Goal: Information Seeking & Learning: Learn about a topic

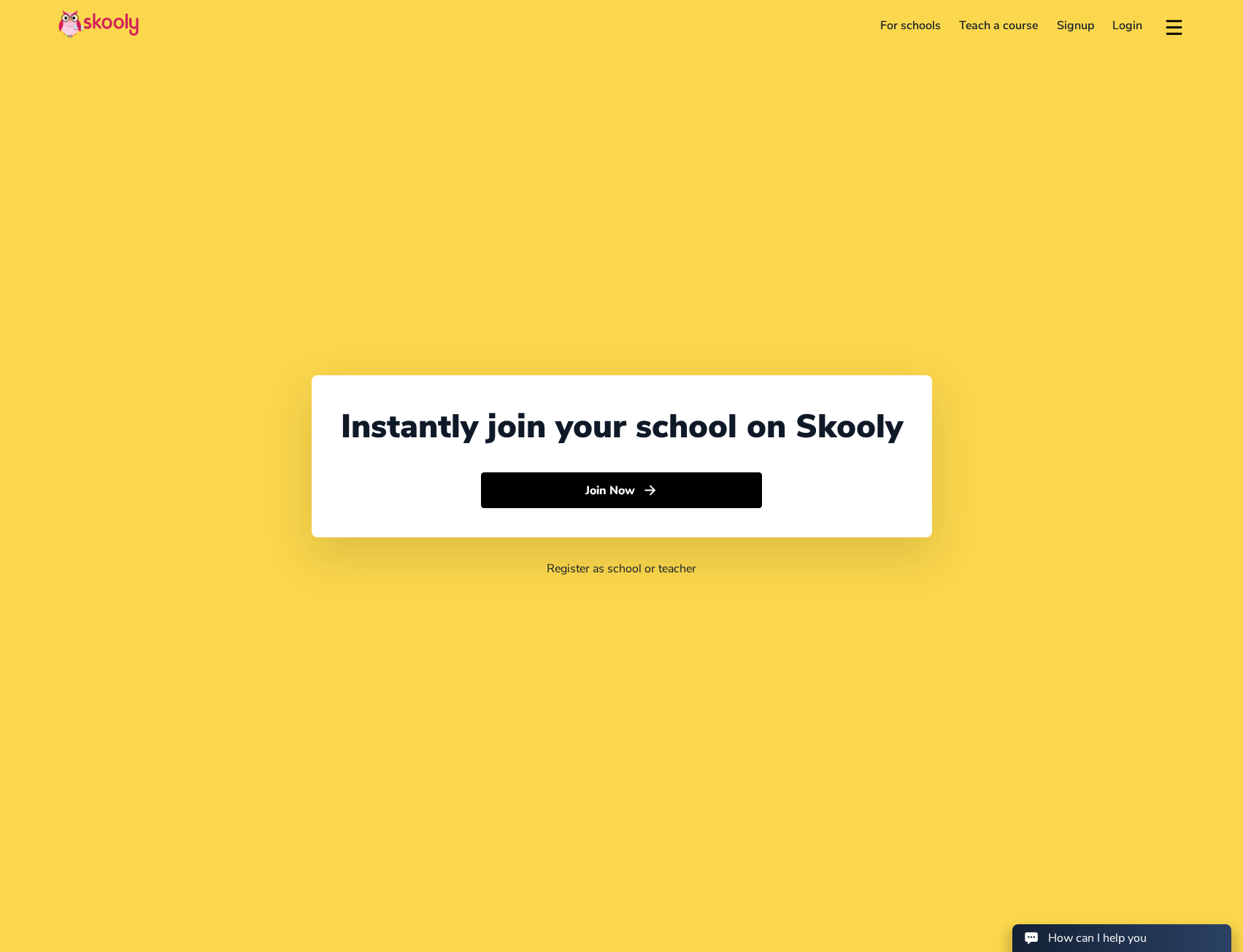
click at [936, 32] on link "For schools" at bounding box center [911, 25] width 80 height 23
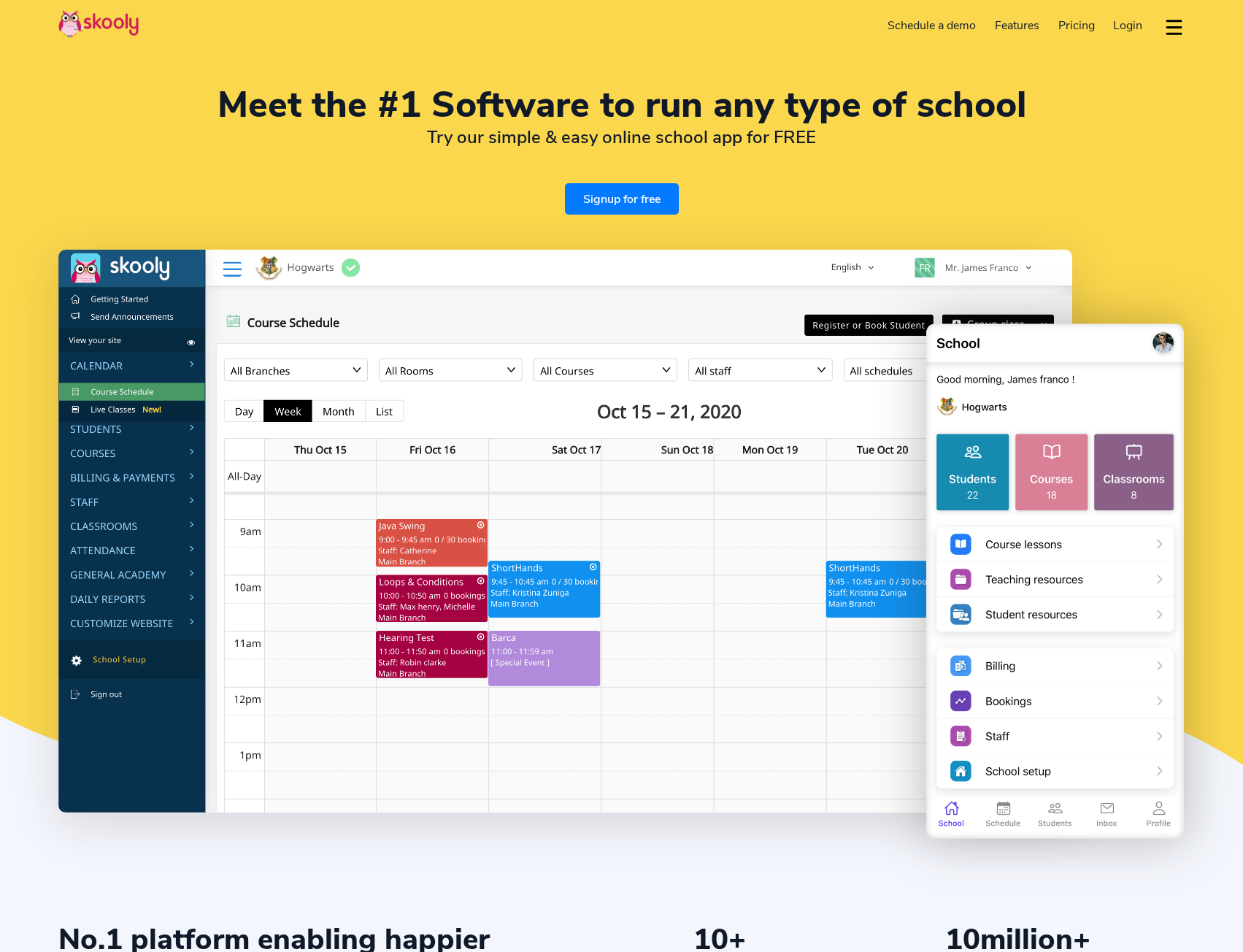
select select "en"
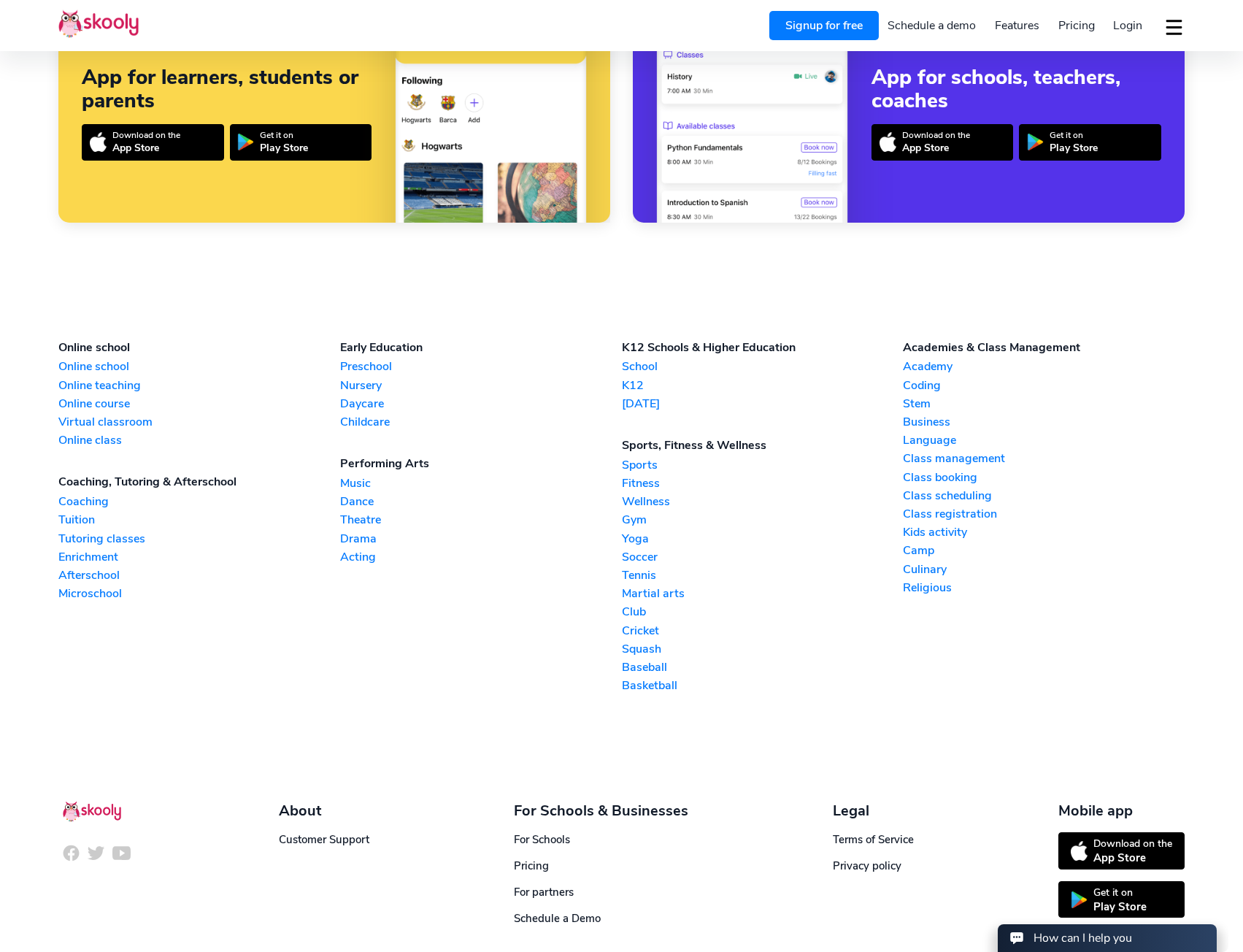
scroll to position [3407, 0]
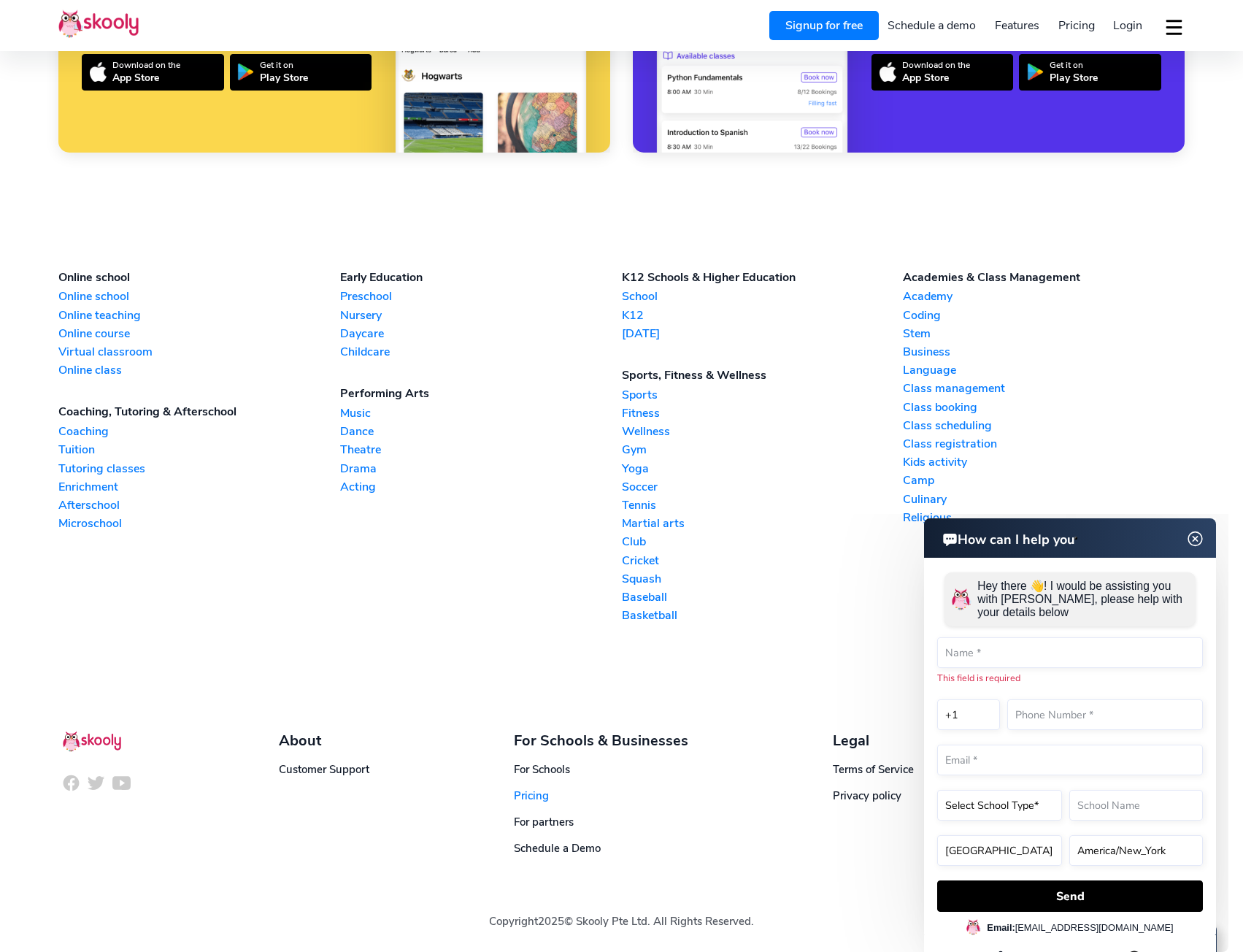
click at [531, 801] on span "Pricing" at bounding box center [531, 796] width 35 height 15
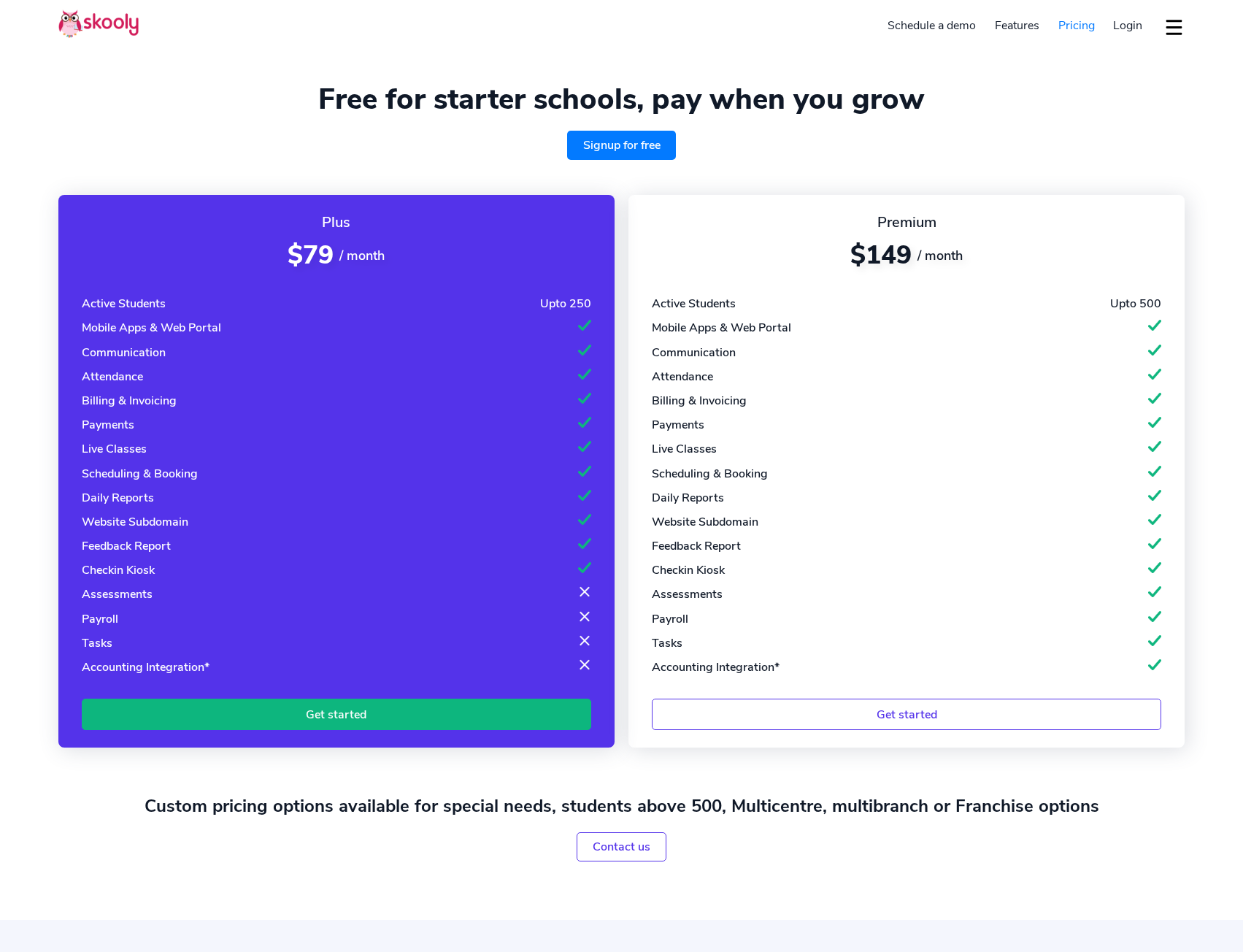
select select "en"
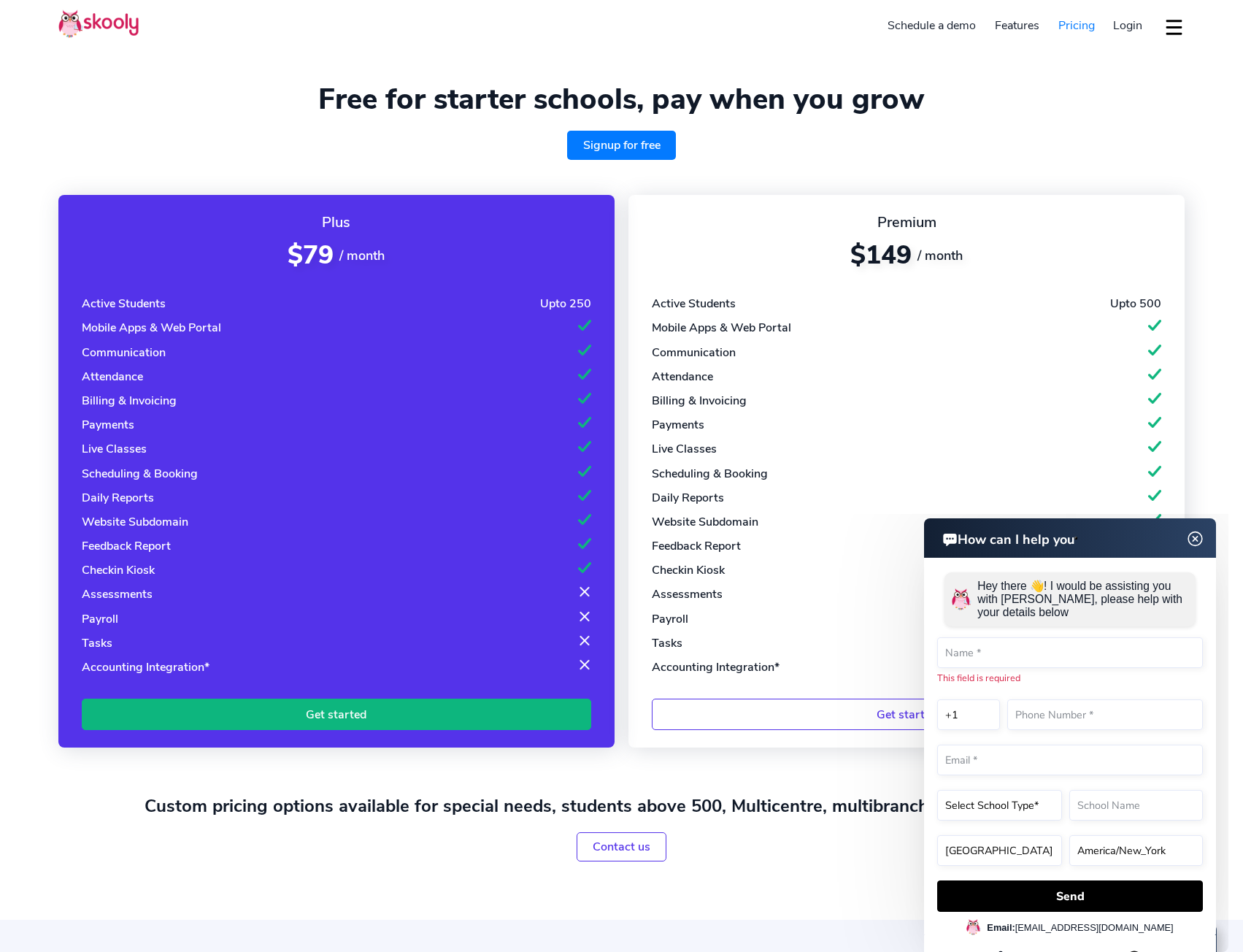
click at [1187, 532] on img at bounding box center [1196, 539] width 27 height 18
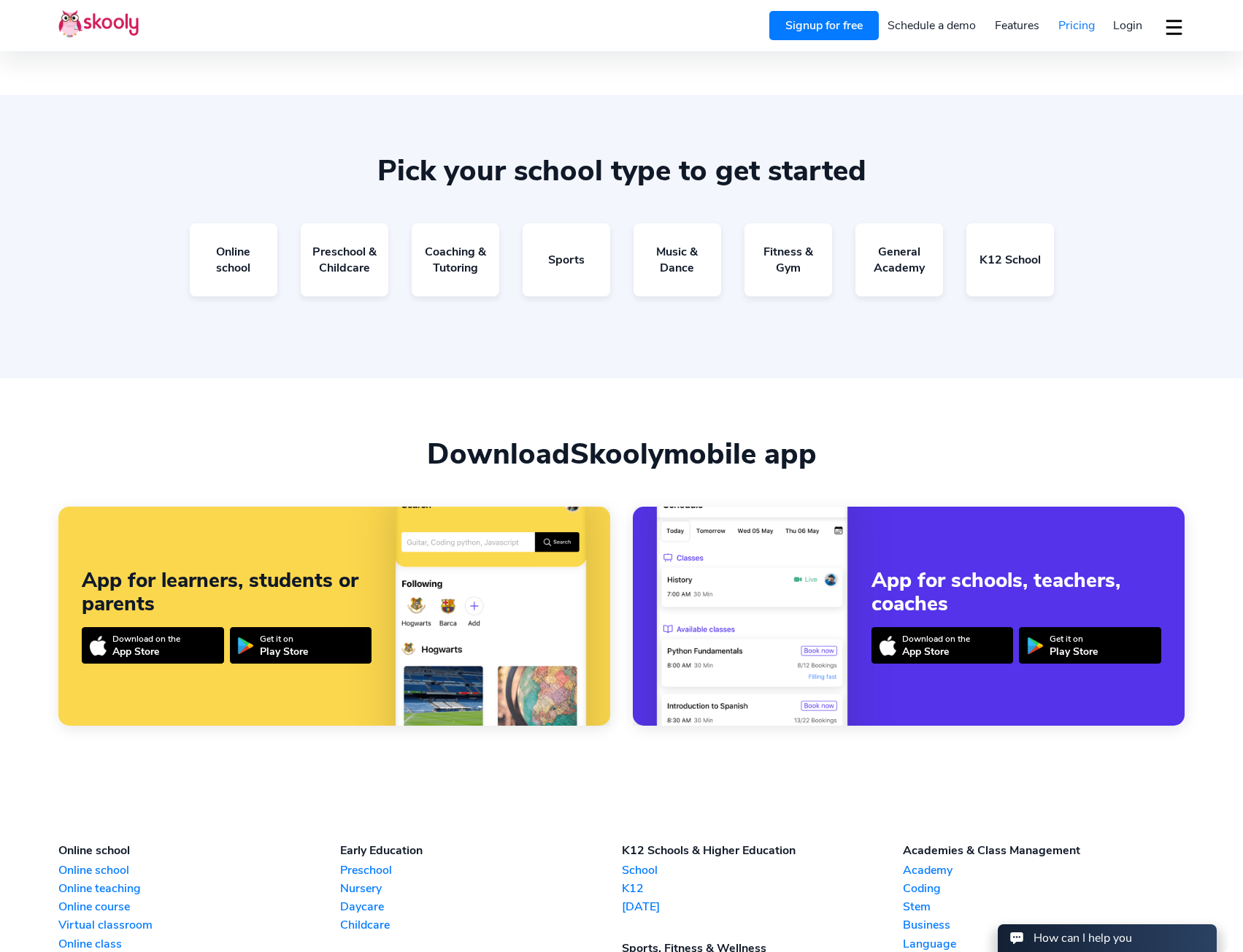
scroll to position [1217, 0]
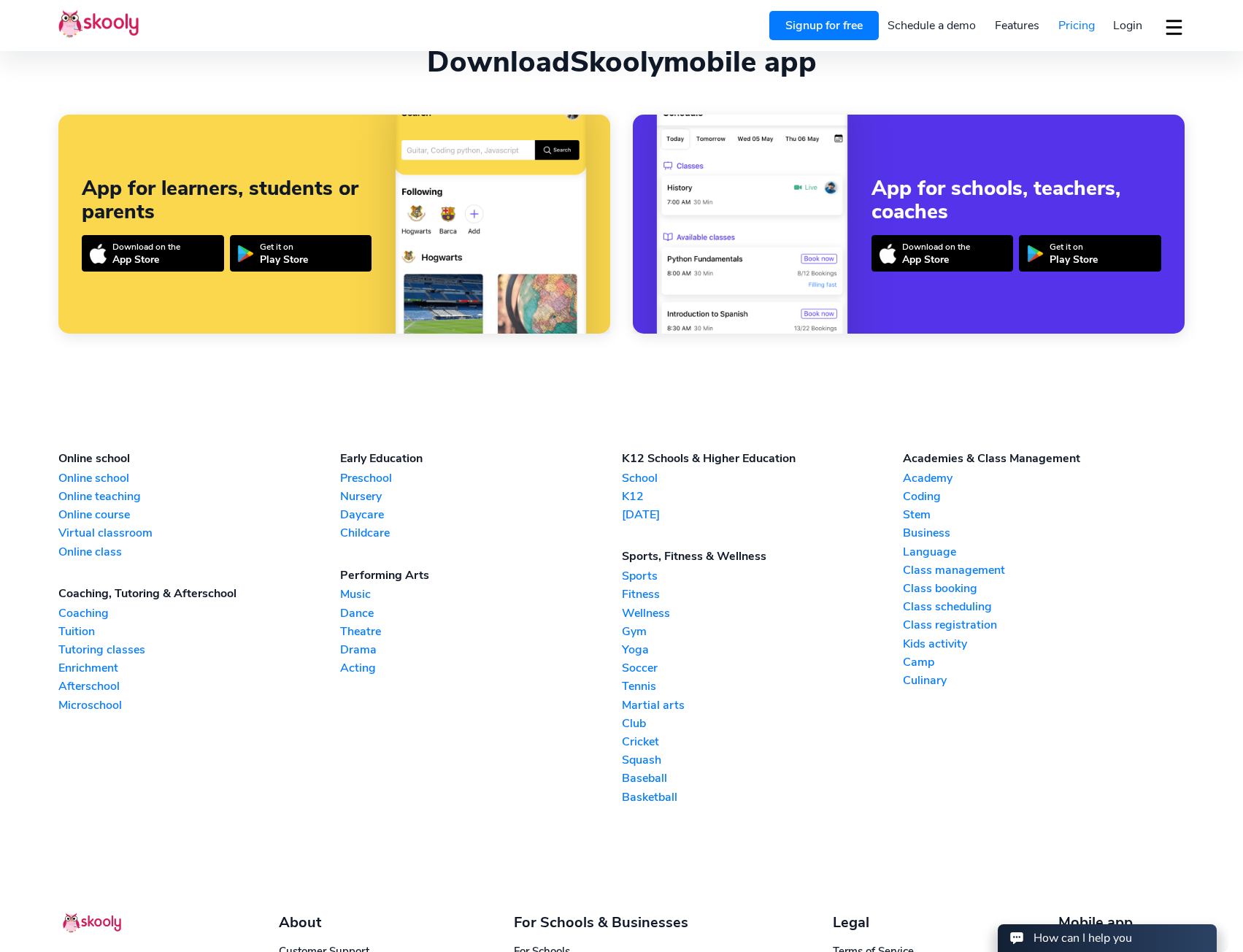
click at [100, 531] on link "Virtual classroom" at bounding box center [199, 533] width 282 height 16
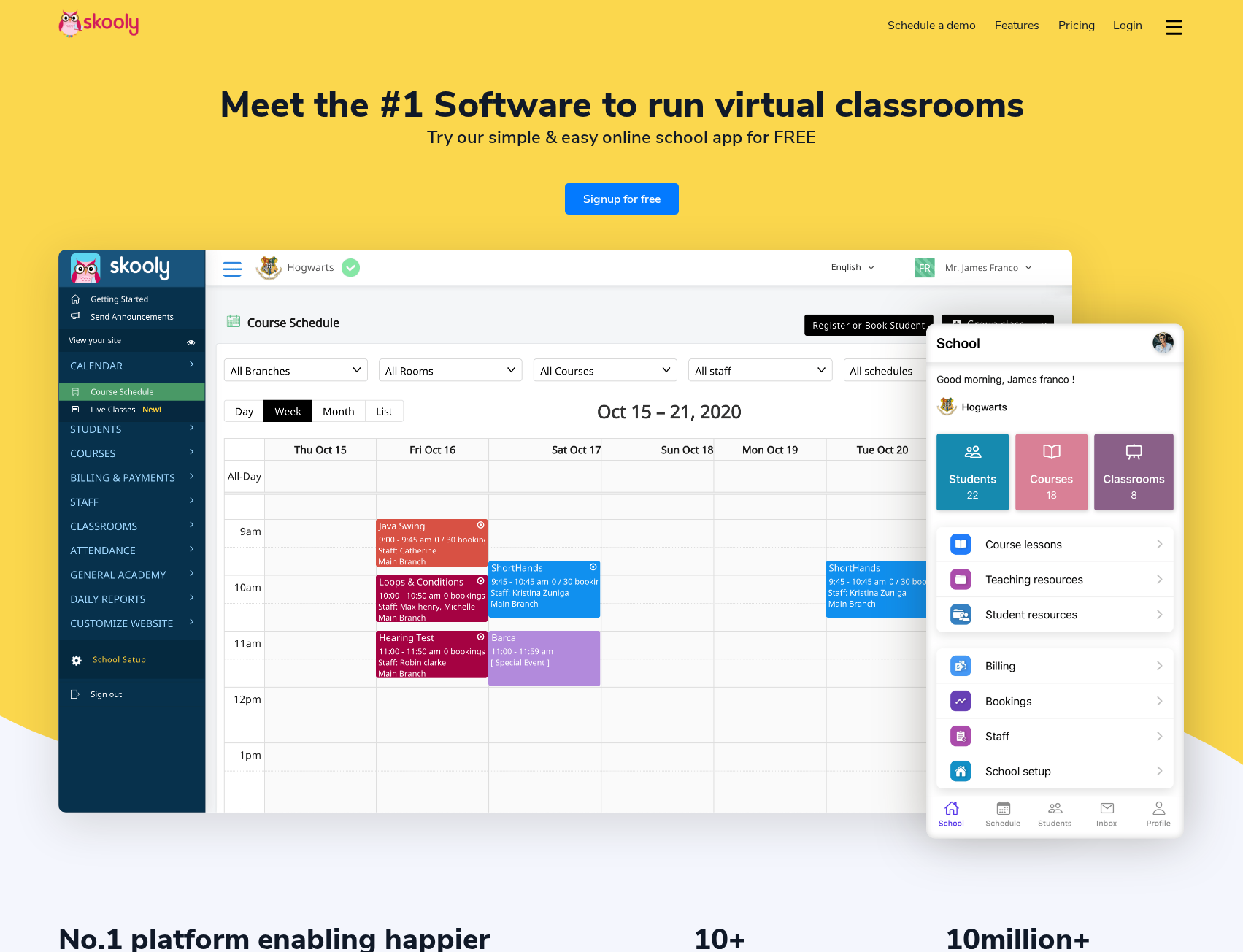
select select "en"
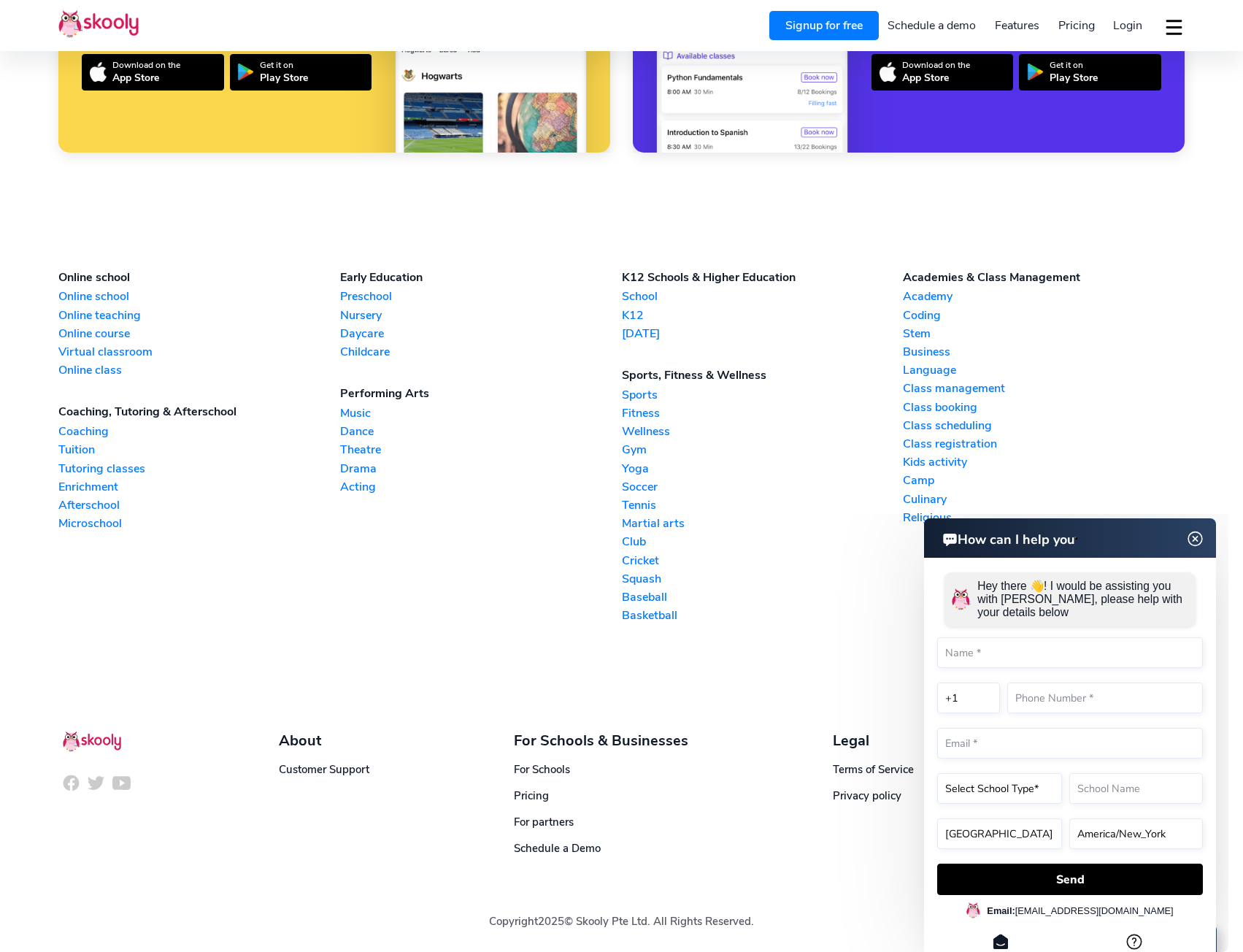
scroll to position [3416, 0]
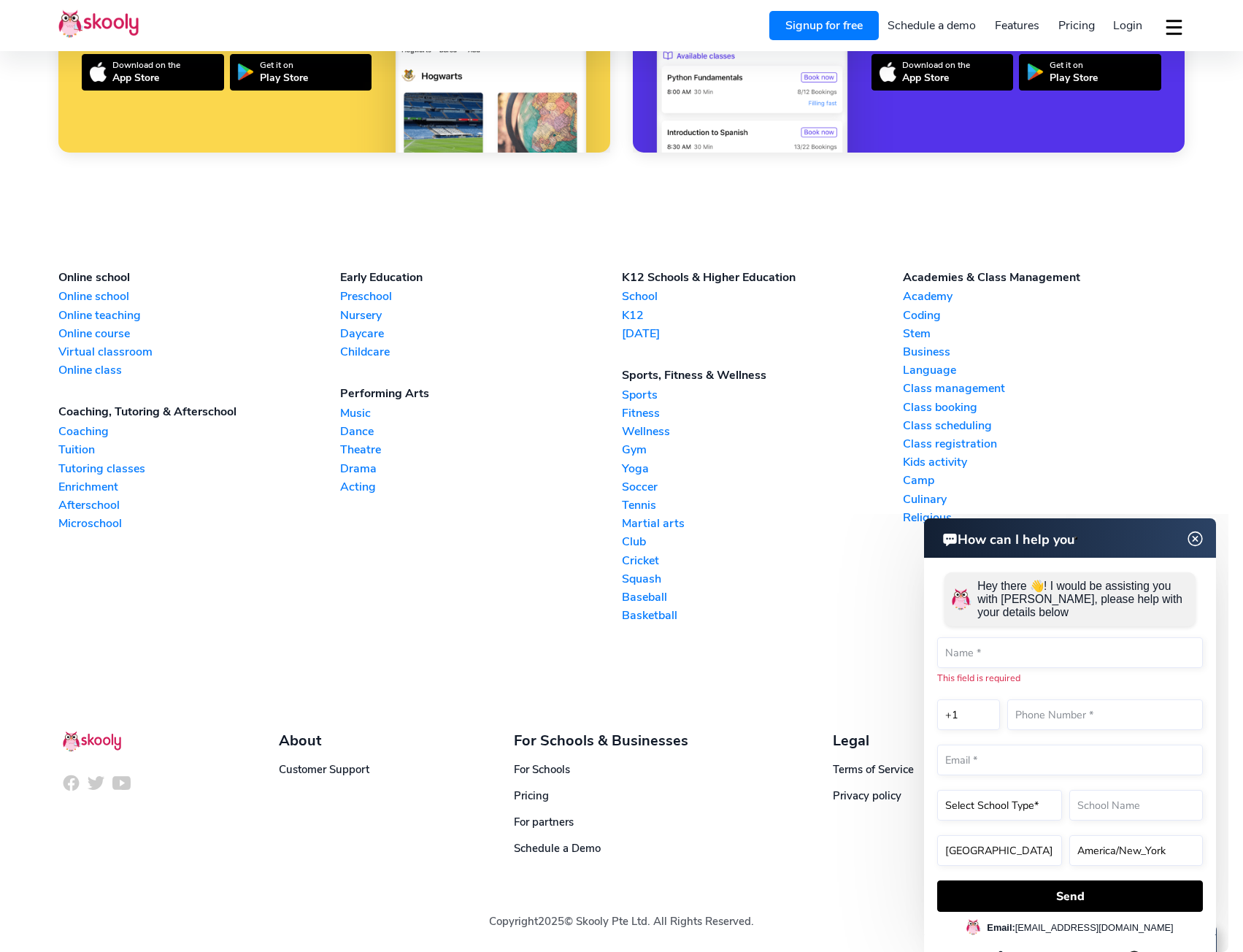
click at [106, 357] on link "Virtual classroom" at bounding box center [199, 351] width 282 height 16
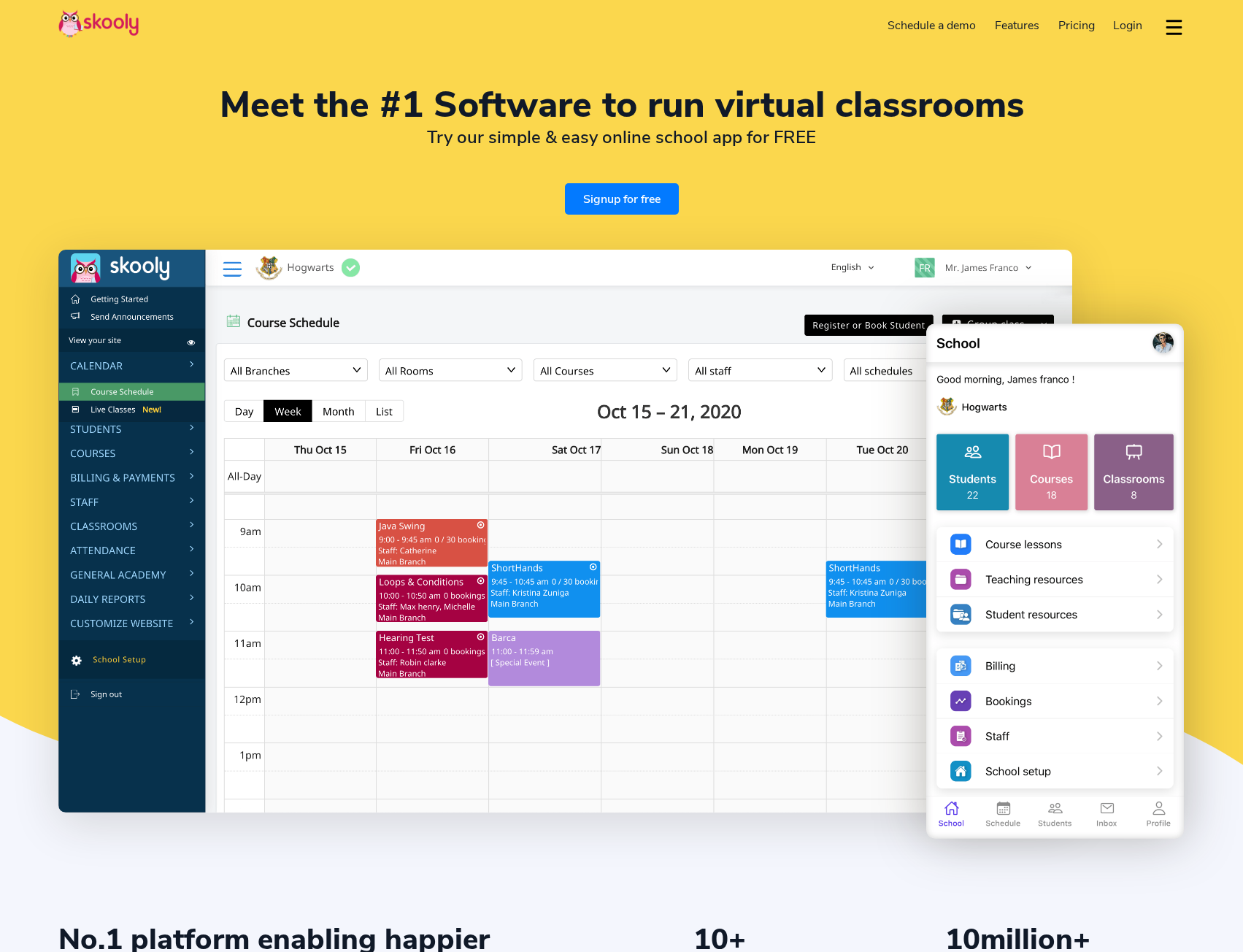
select select "en"
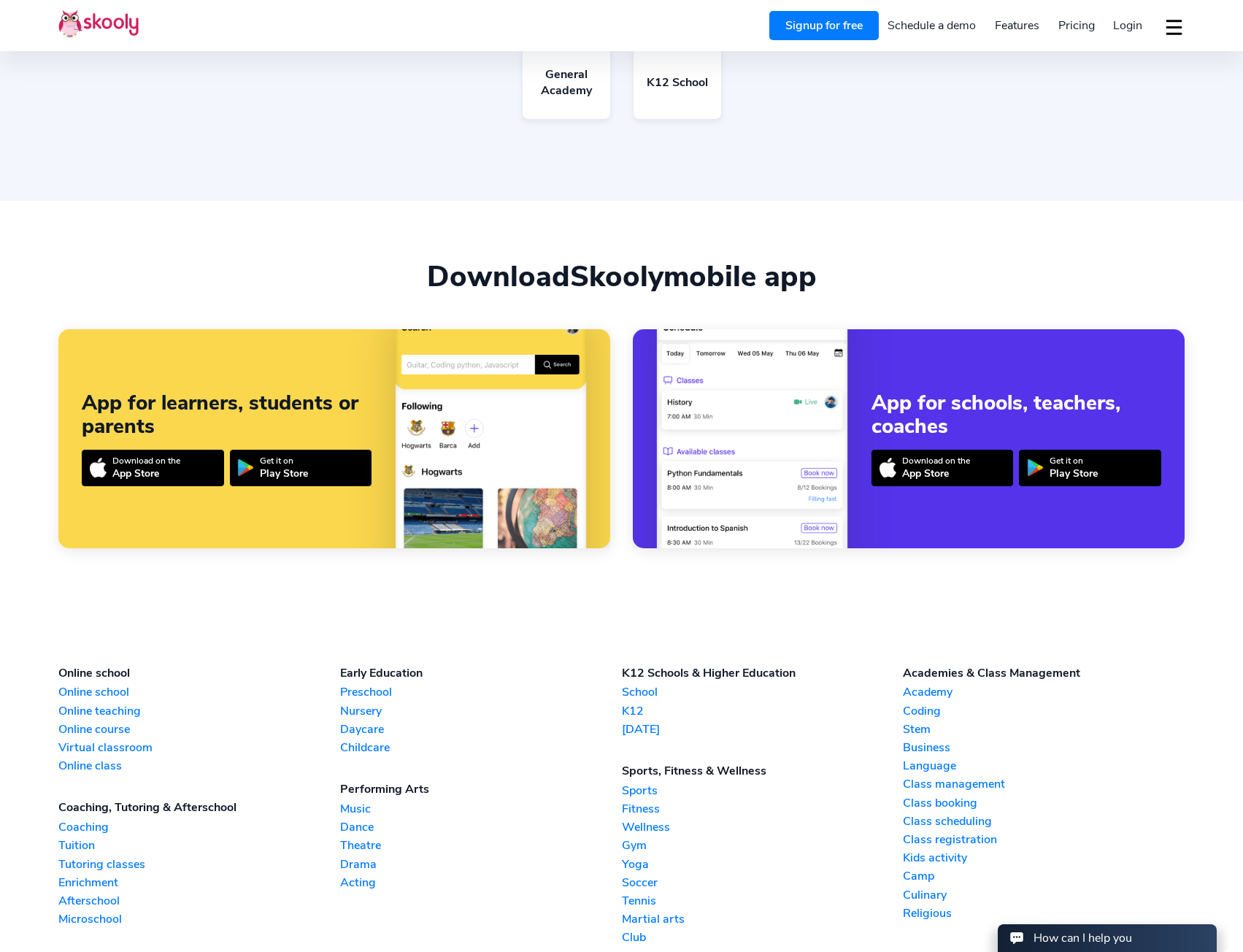
scroll to position [3407, 0]
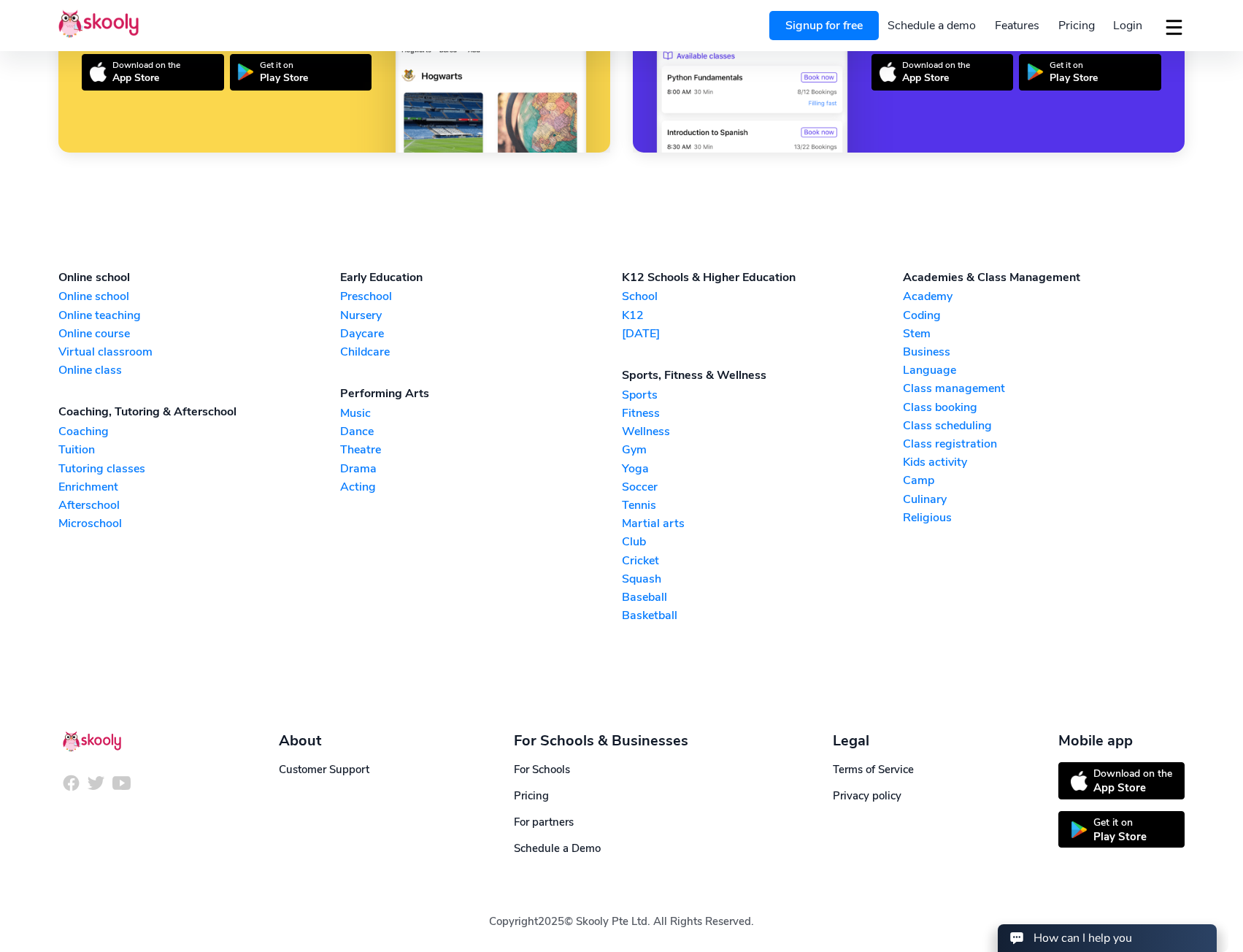
click at [100, 373] on link "Online class" at bounding box center [199, 369] width 282 height 16
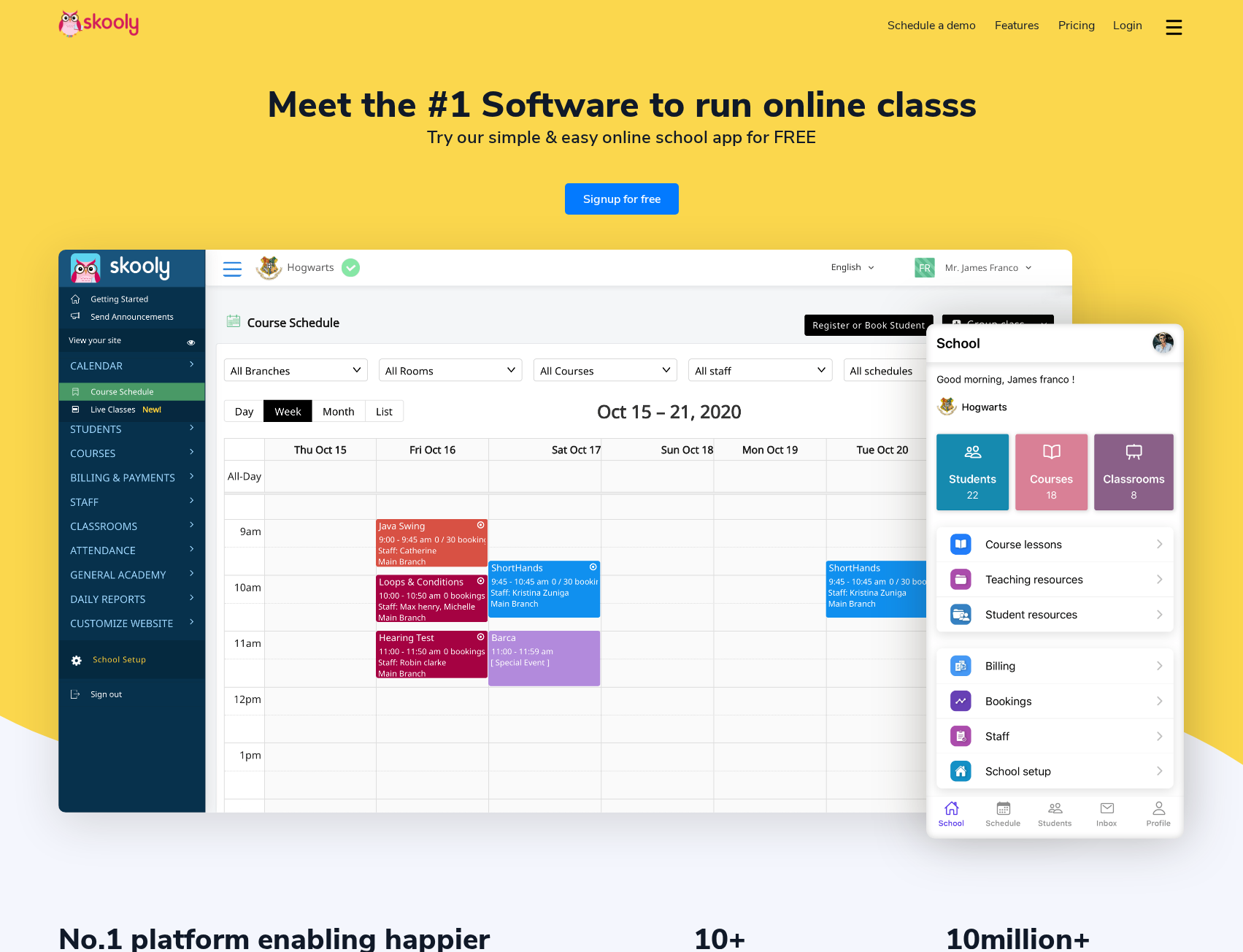
select select "en"
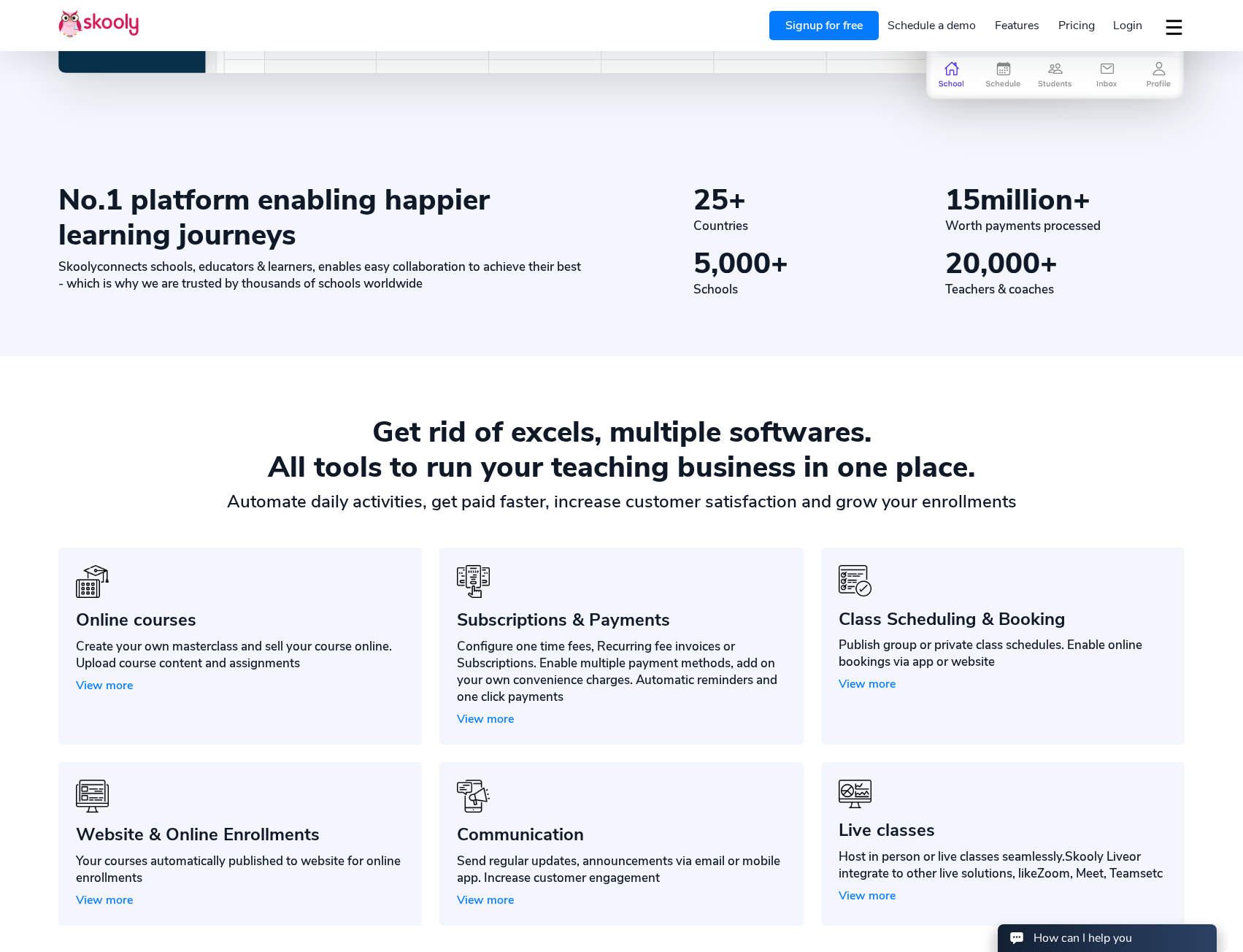
scroll to position [852, 0]
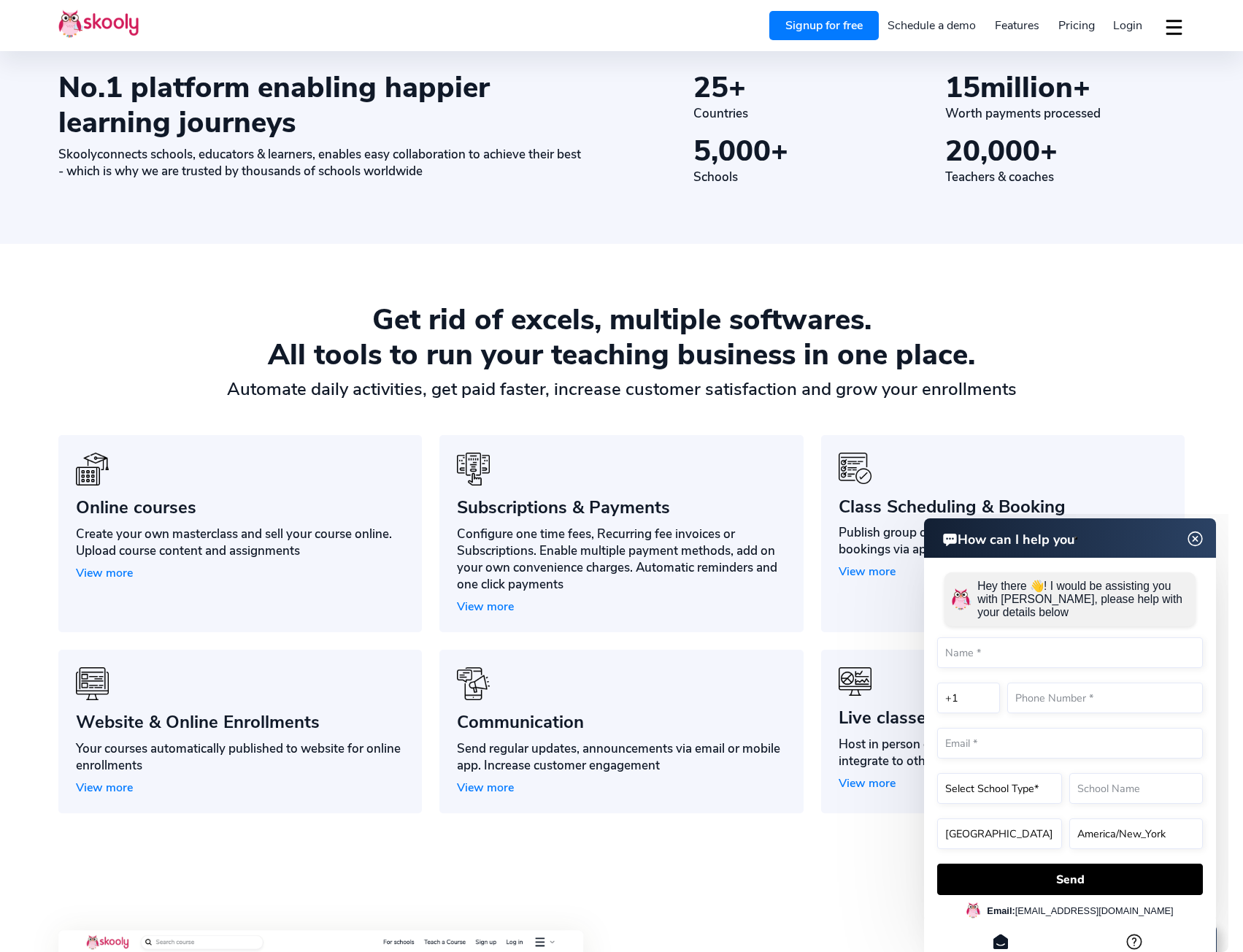
click at [847, 514] on html "How can I help you How can I help you Hey there 👋! I would be assisting you wit…" at bounding box center [1018, 514] width 420 height 0
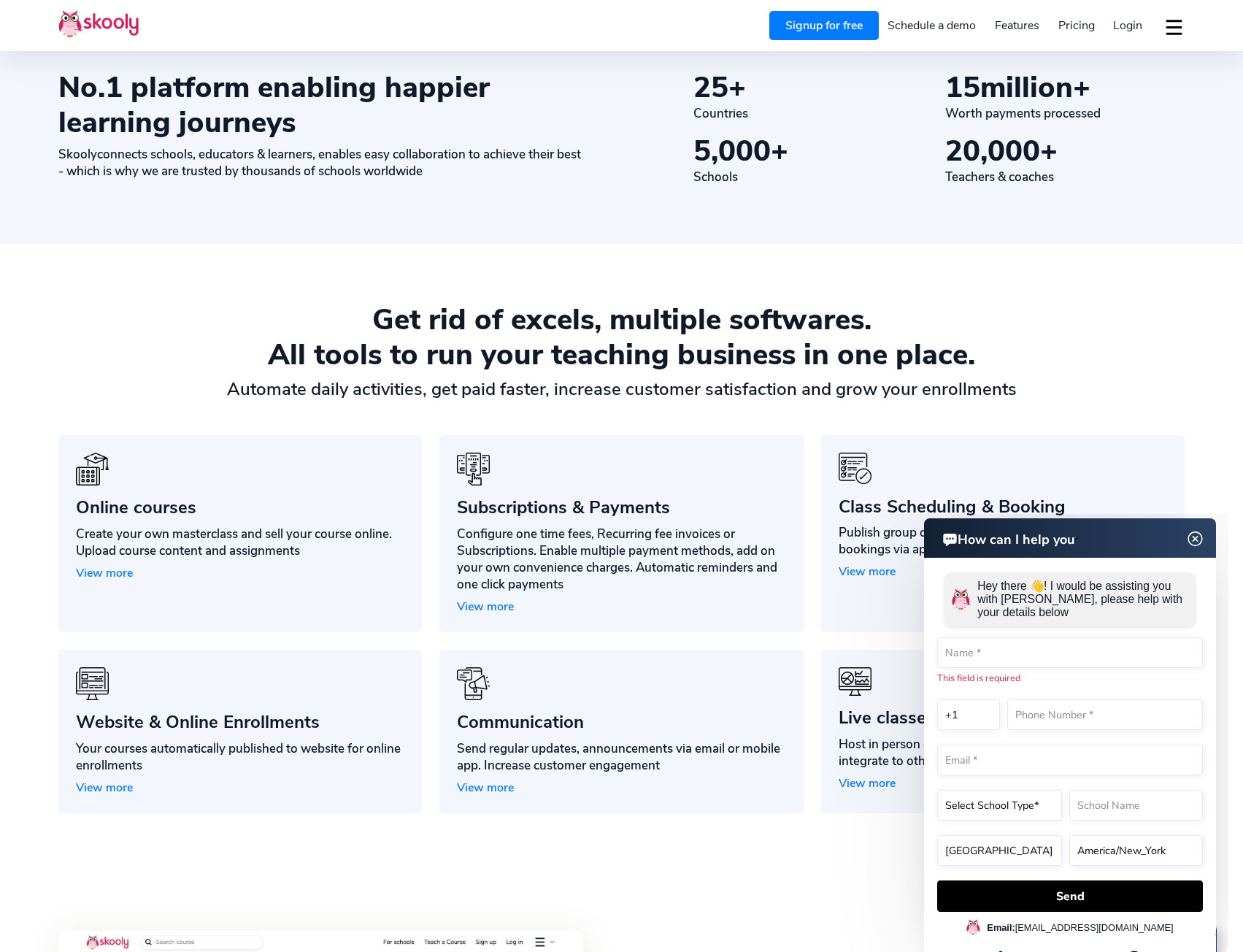
click at [867, 514] on html "How can I help you How can I help you Hey there 👋! I would be assisting you wit…" at bounding box center [1018, 514] width 420 height 0
drag, startPoint x: 1200, startPoint y: 540, endPoint x: 2007, endPoint y: 1054, distance: 956.8
click at [1200, 540] on img at bounding box center [1196, 539] width 27 height 18
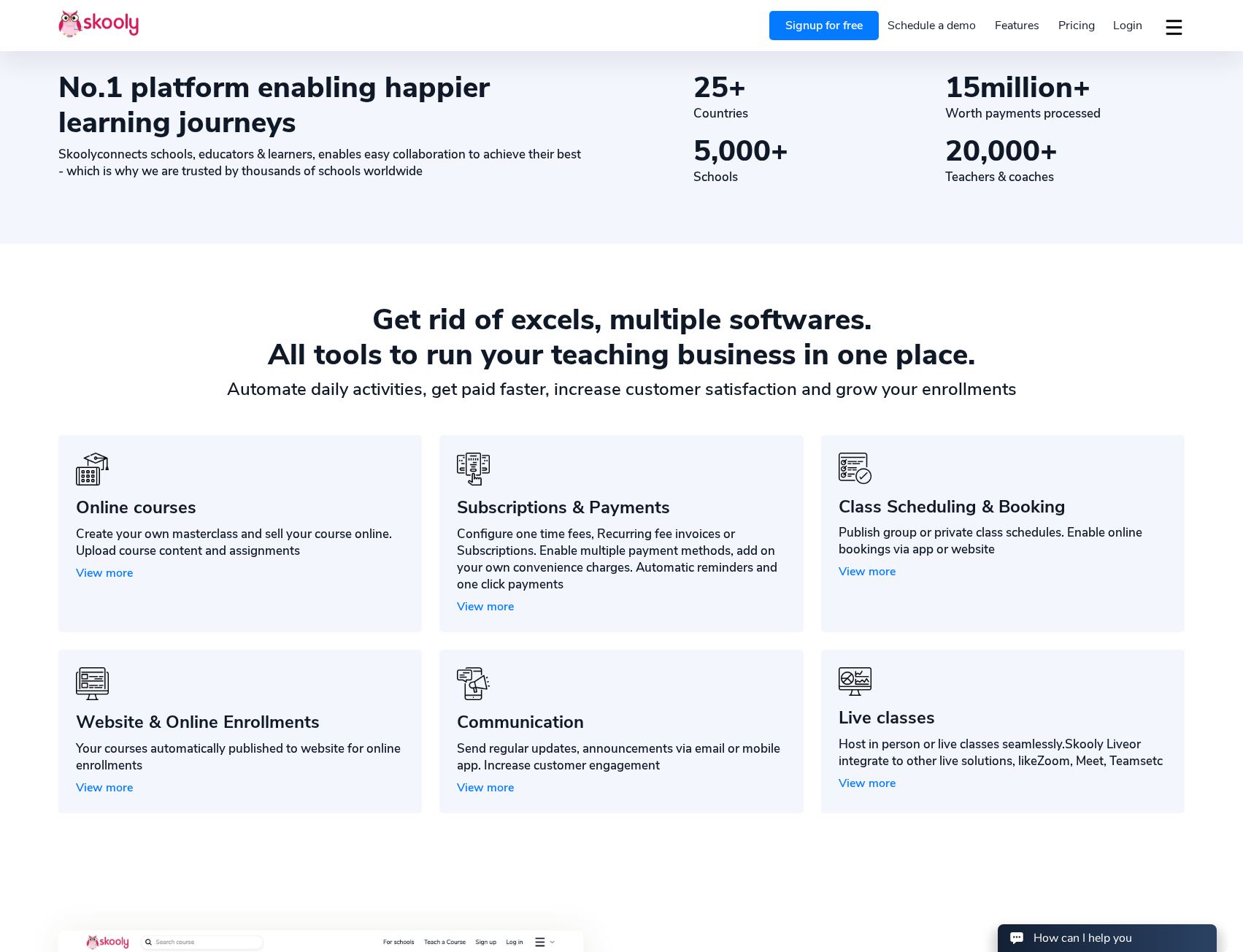
click at [887, 561] on link "Class Scheduling & Booking Publish group or private class schedules. Enable onl…" at bounding box center [1002, 533] width 363 height 197
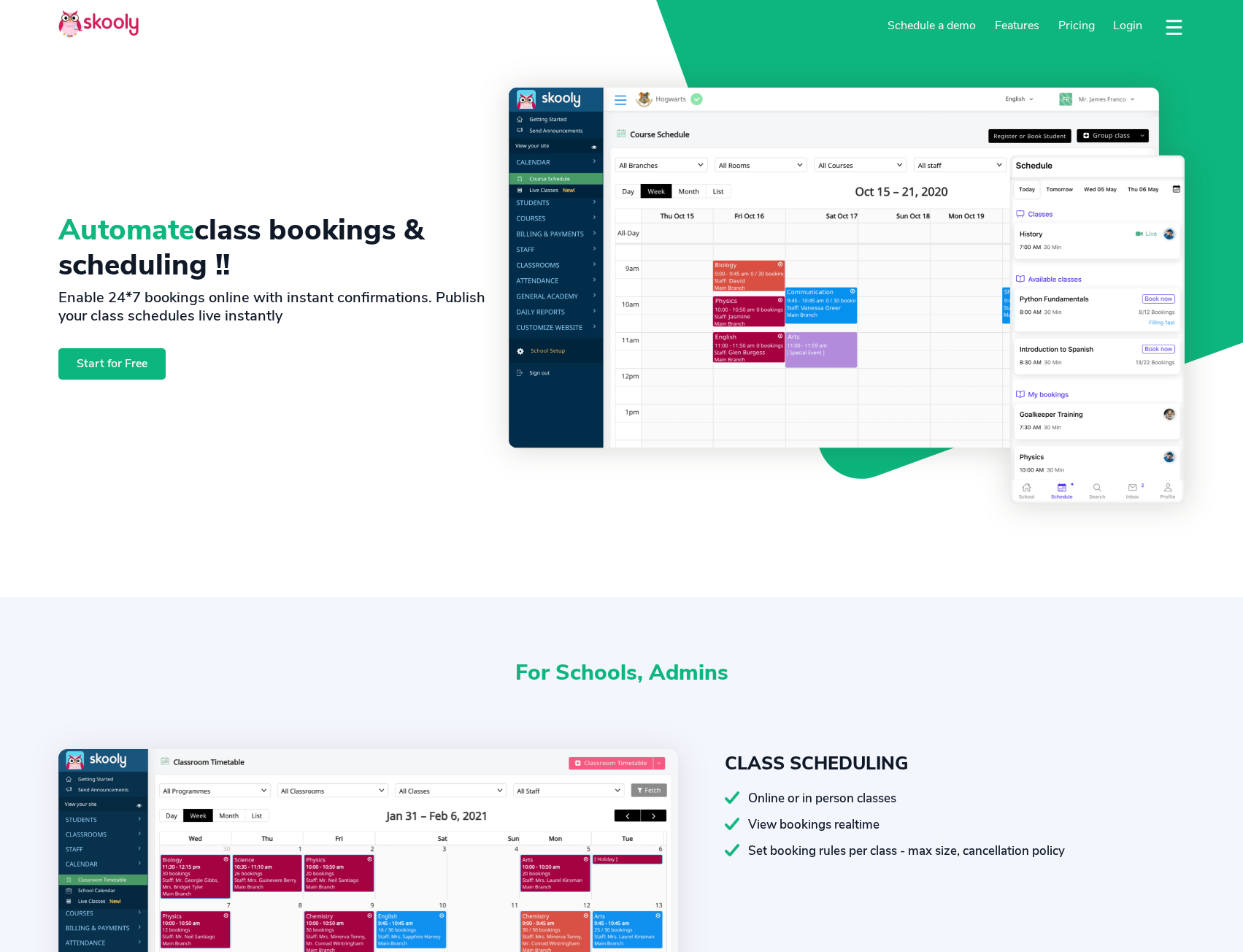
select select "en"
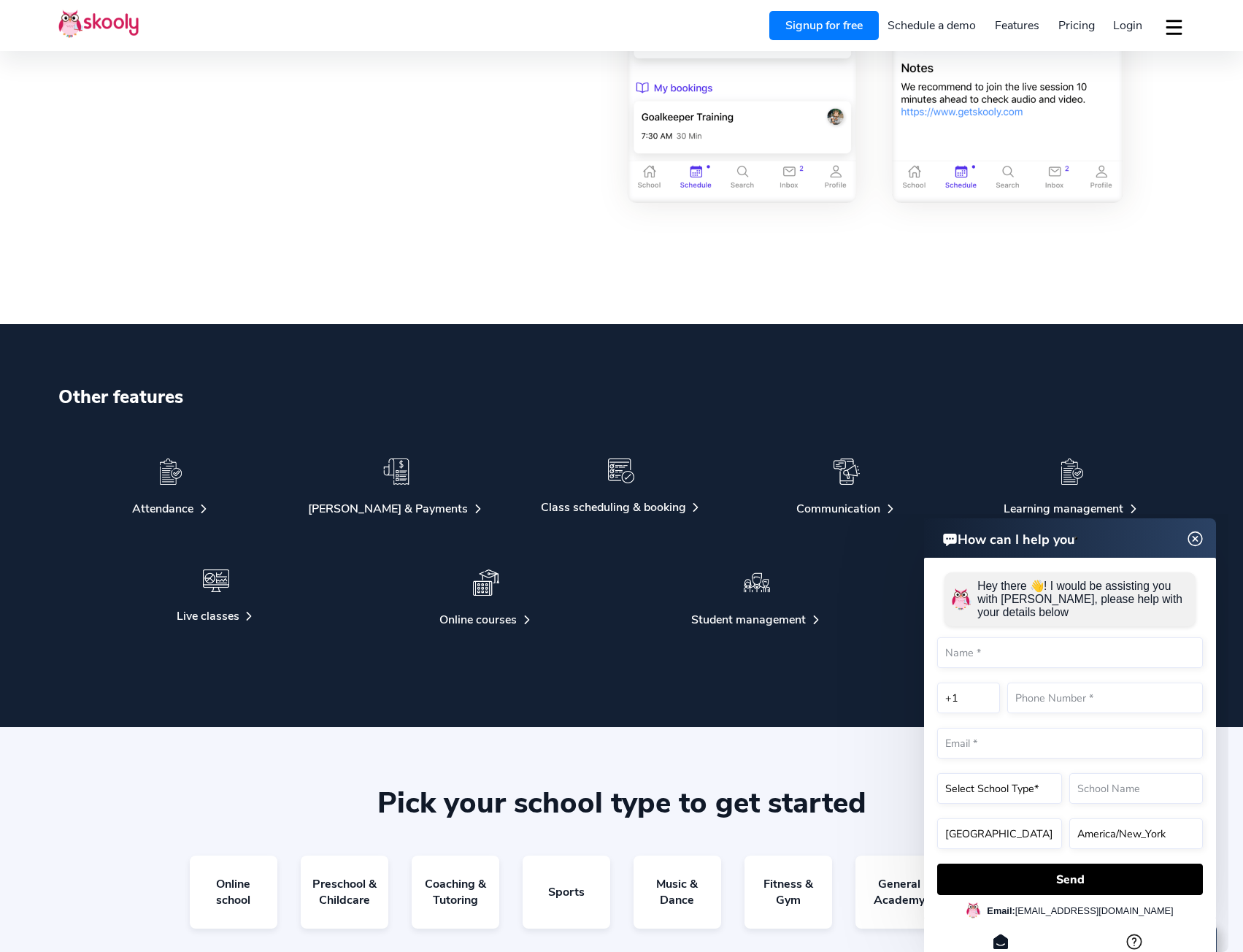
scroll to position [2555, 0]
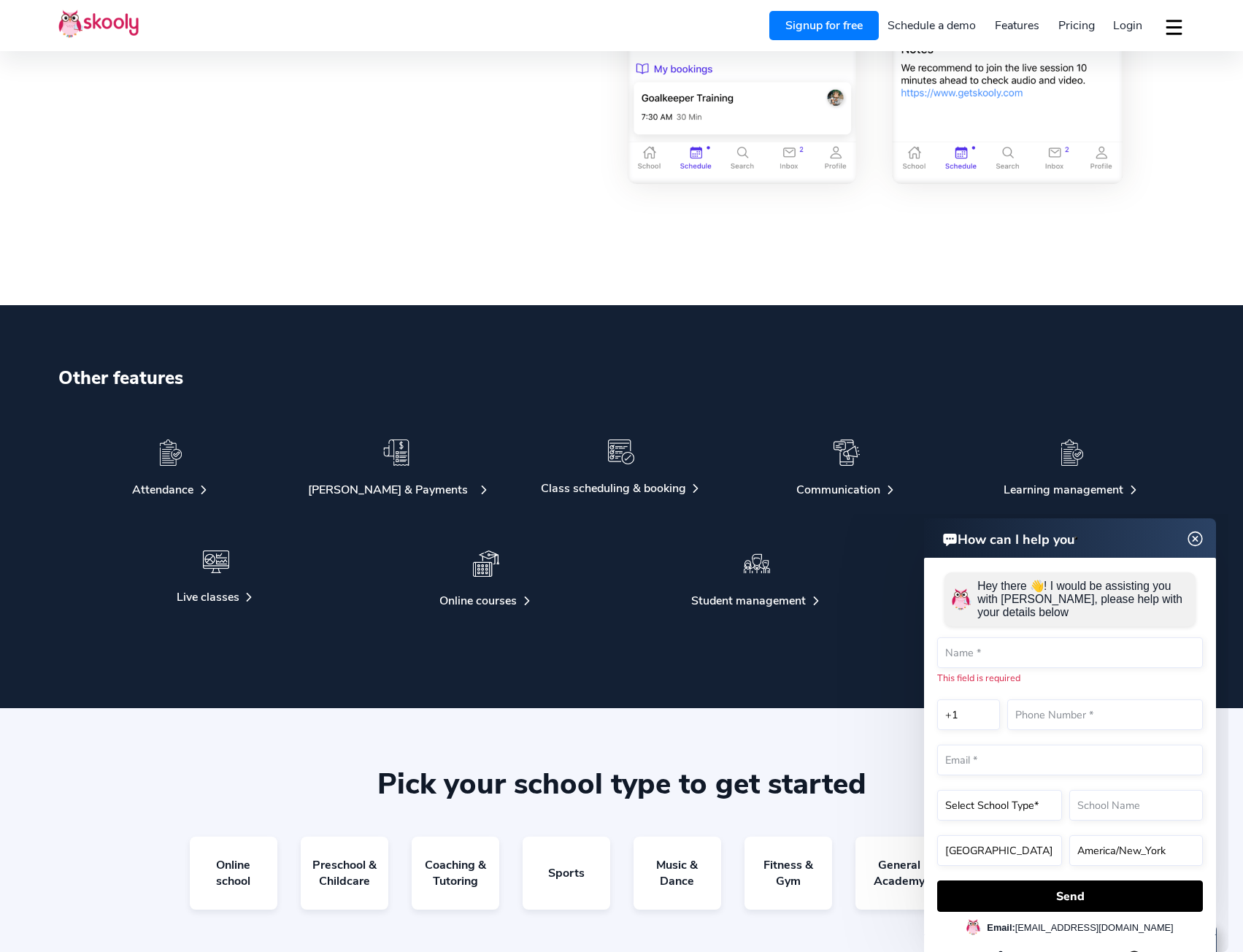
click at [422, 495] on div "[PERSON_NAME] & Payments" at bounding box center [388, 490] width 160 height 16
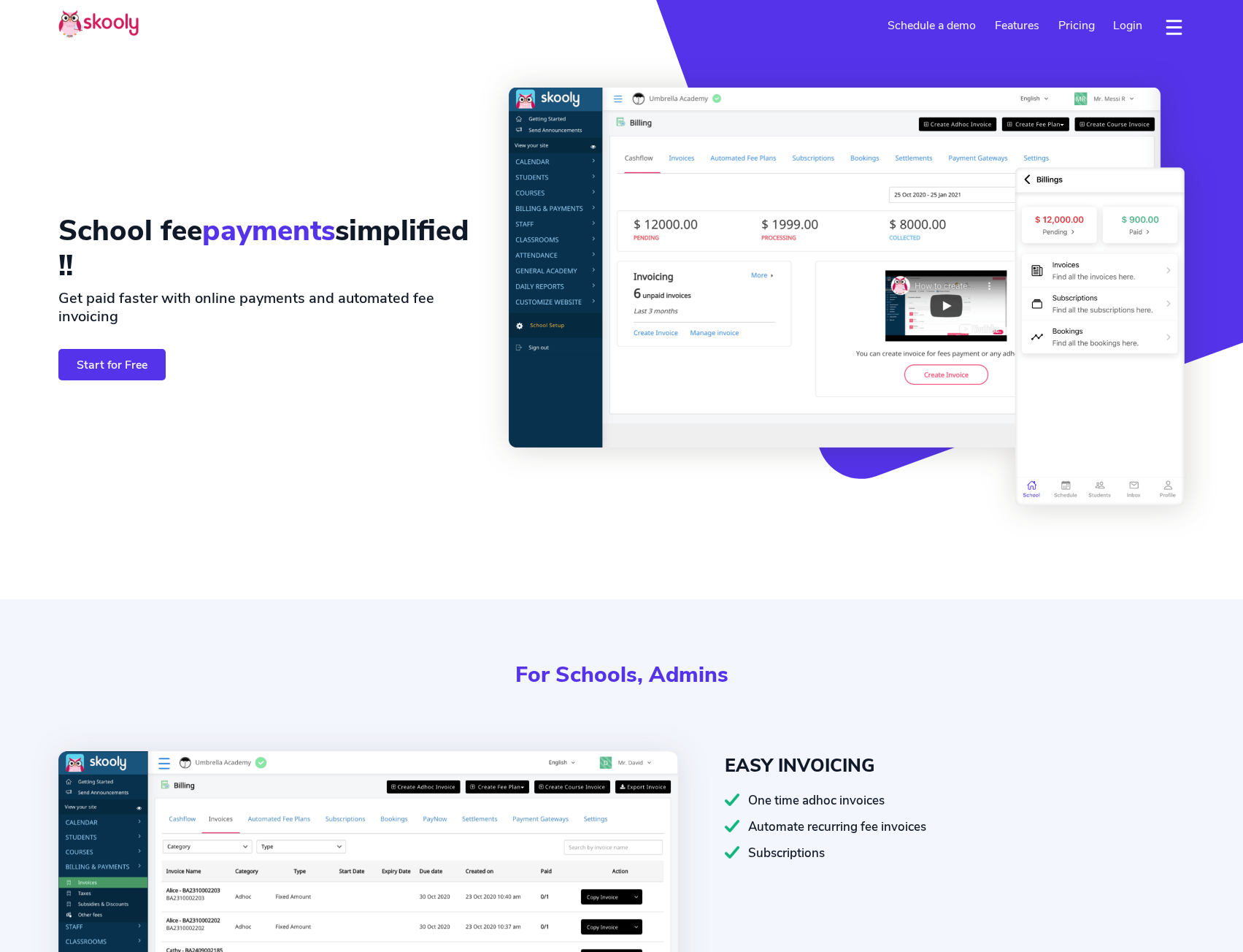
select select "en"
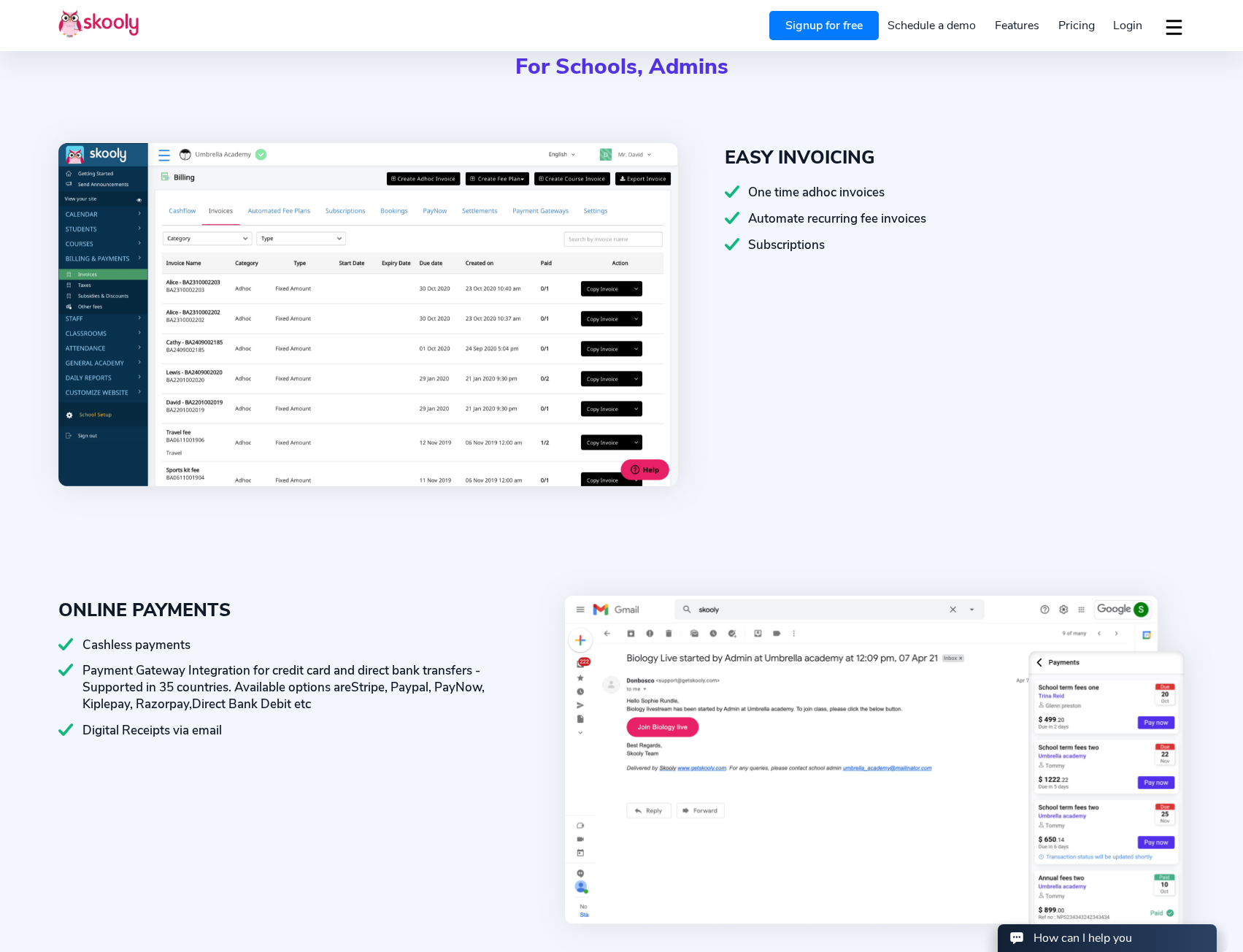
scroll to position [730, 0]
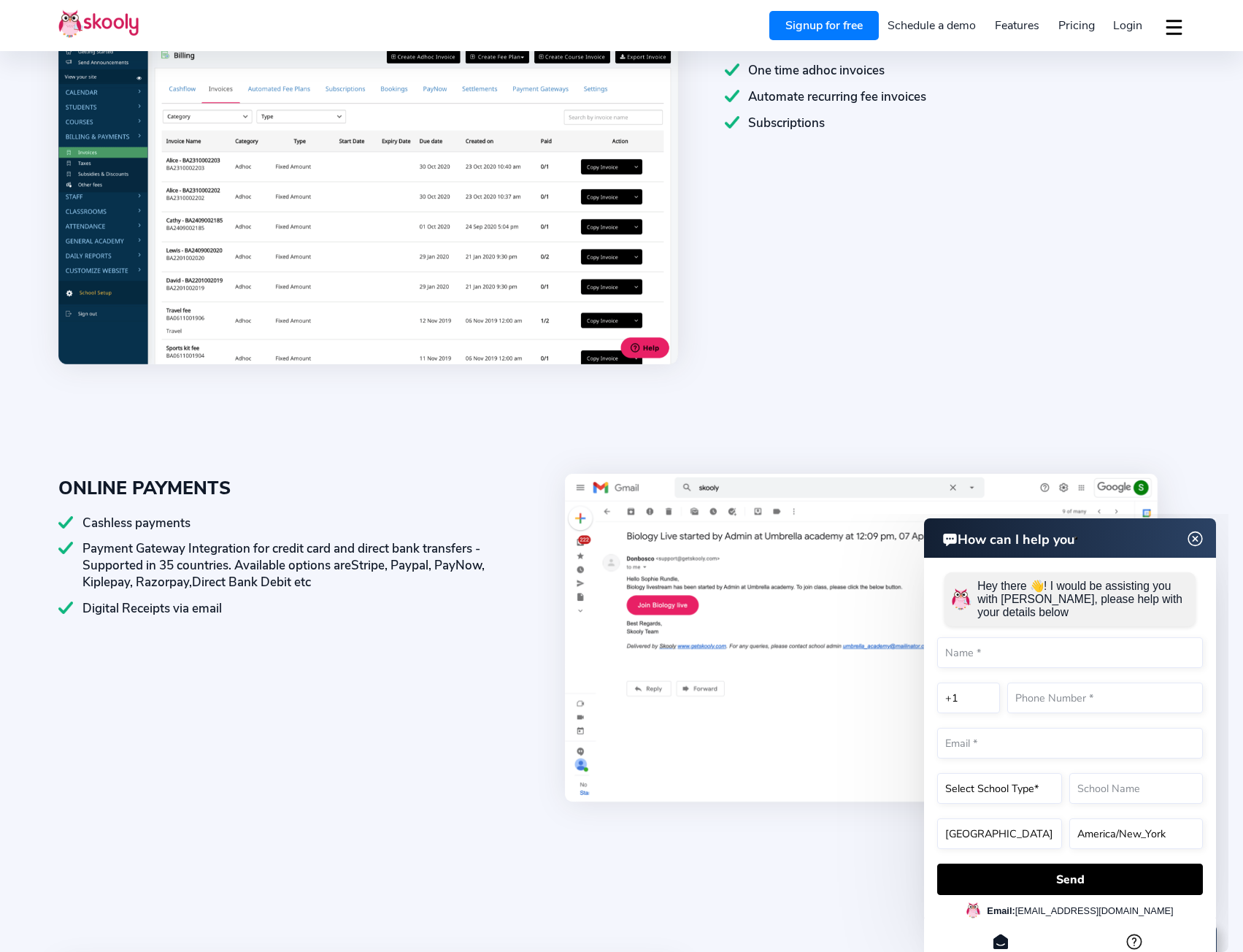
click at [1197, 540] on img at bounding box center [1196, 539] width 27 height 18
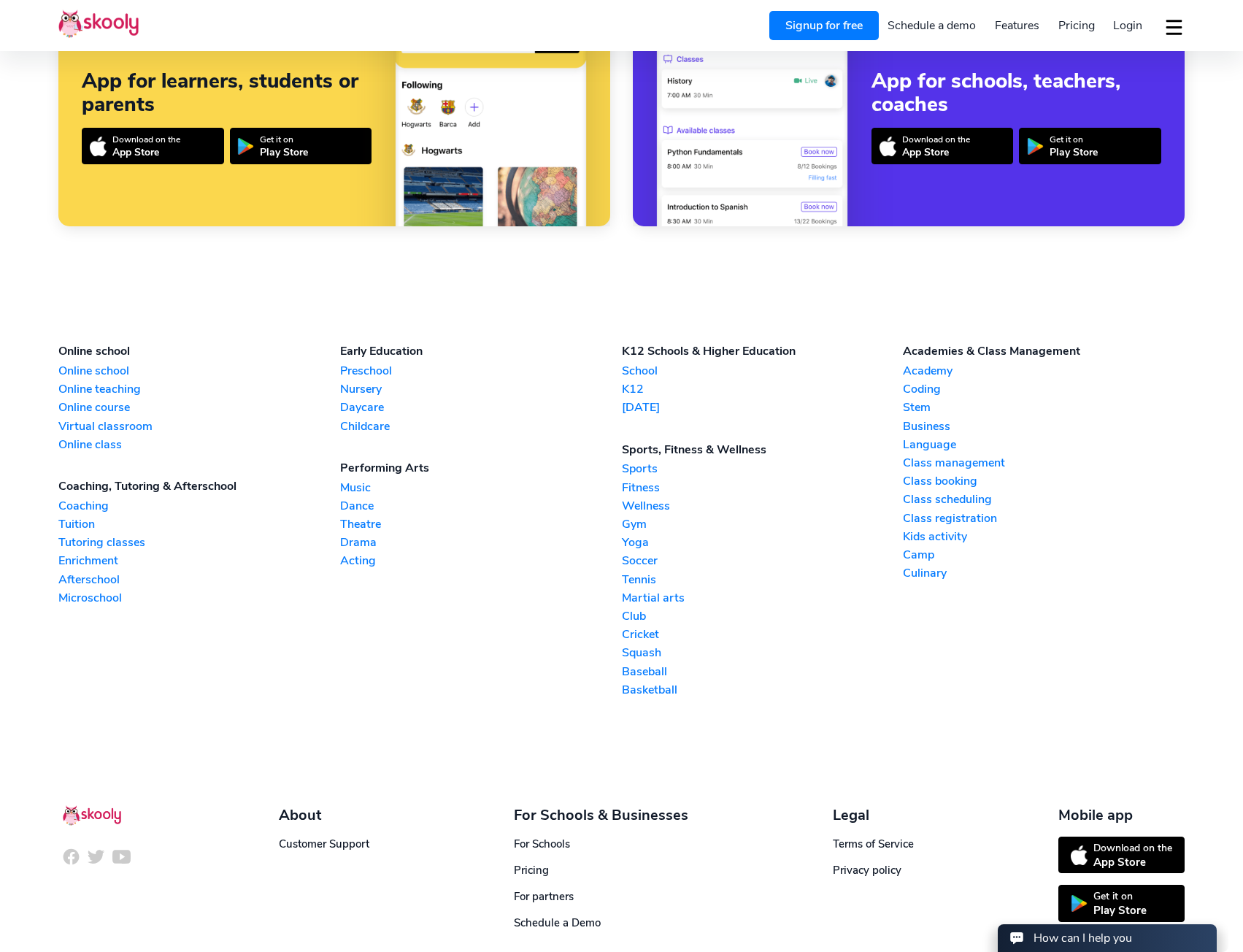
scroll to position [3968, 0]
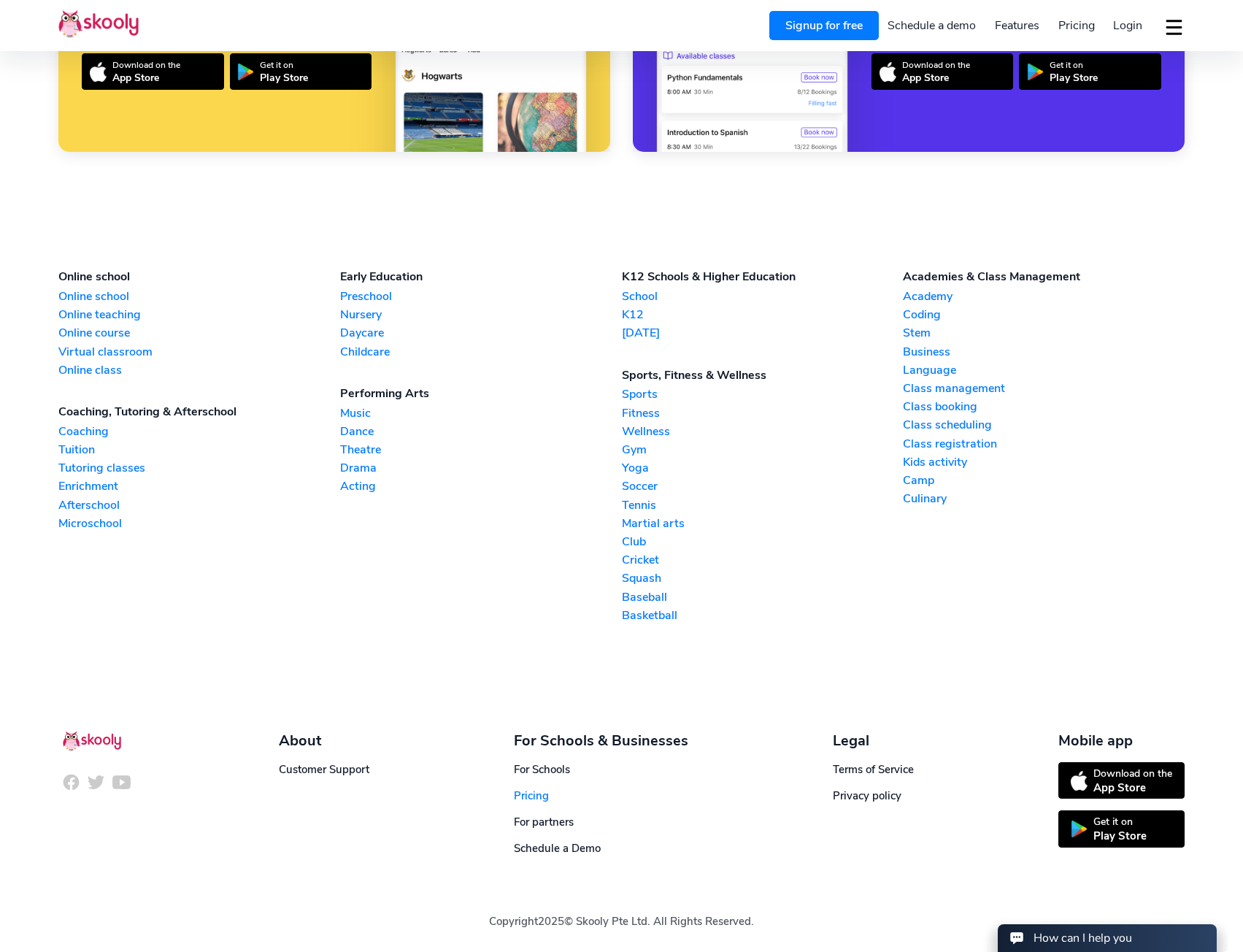
click at [518, 799] on span "Pricing" at bounding box center [531, 796] width 35 height 15
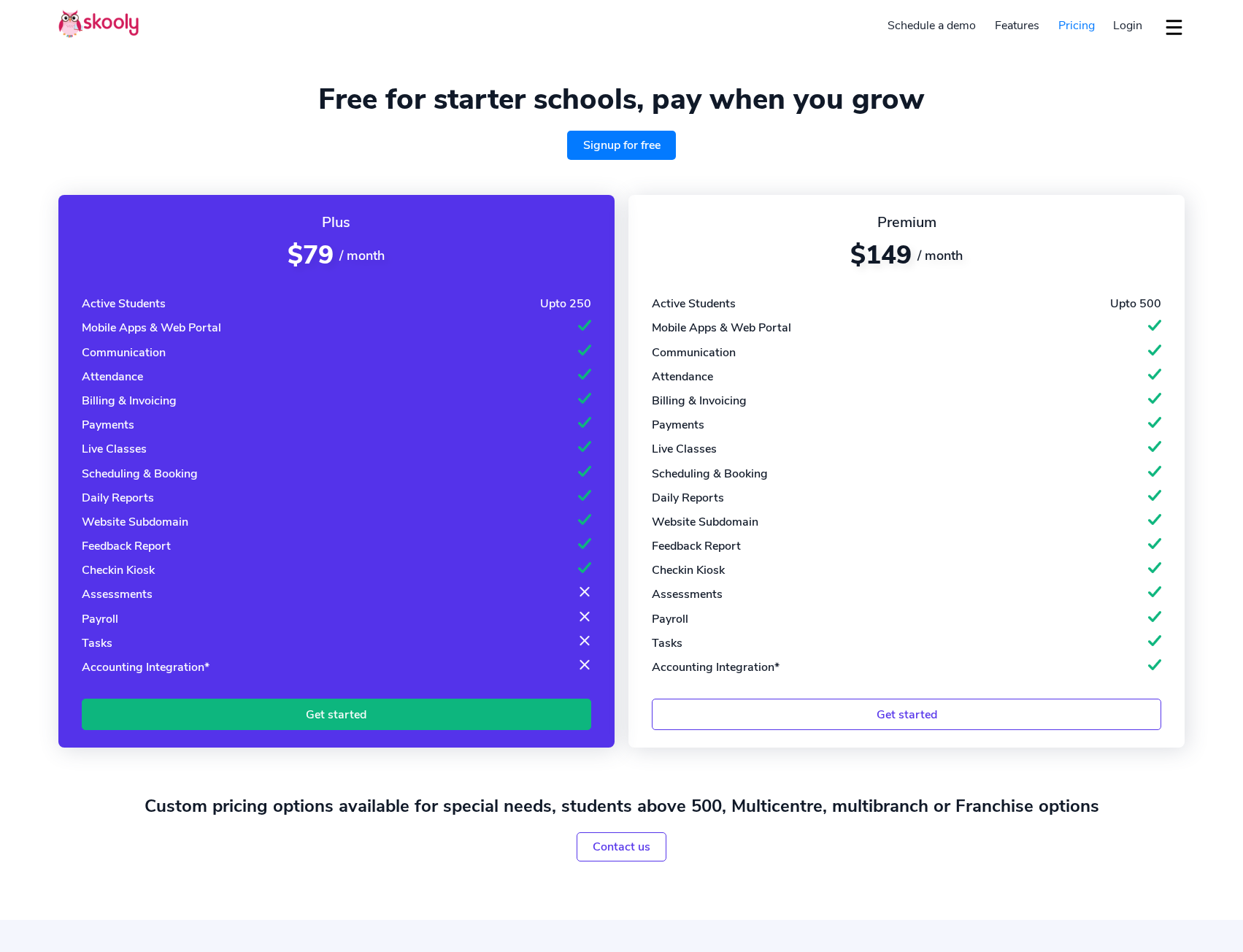
select select "en"
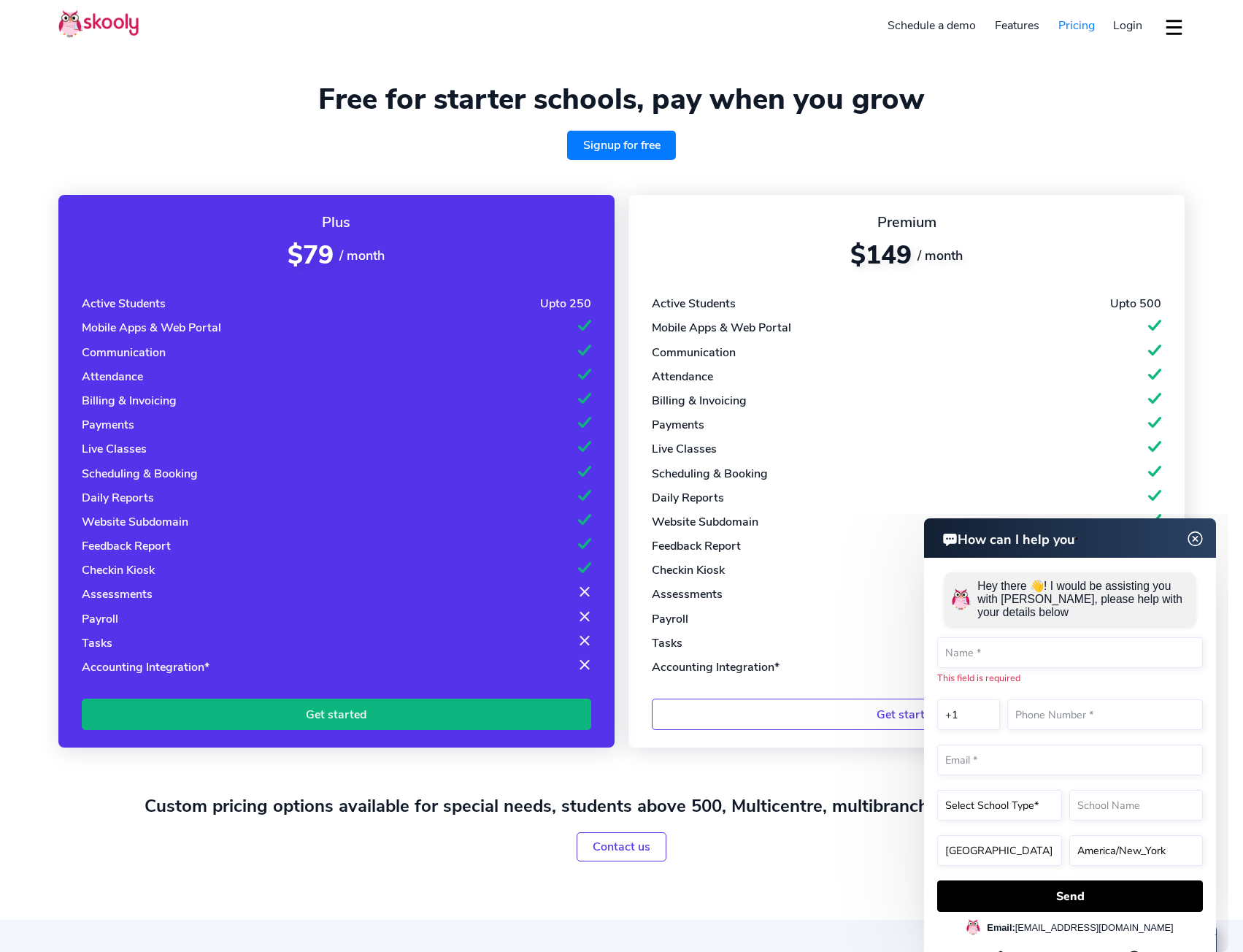
click at [1191, 540] on img at bounding box center [1196, 539] width 27 height 18
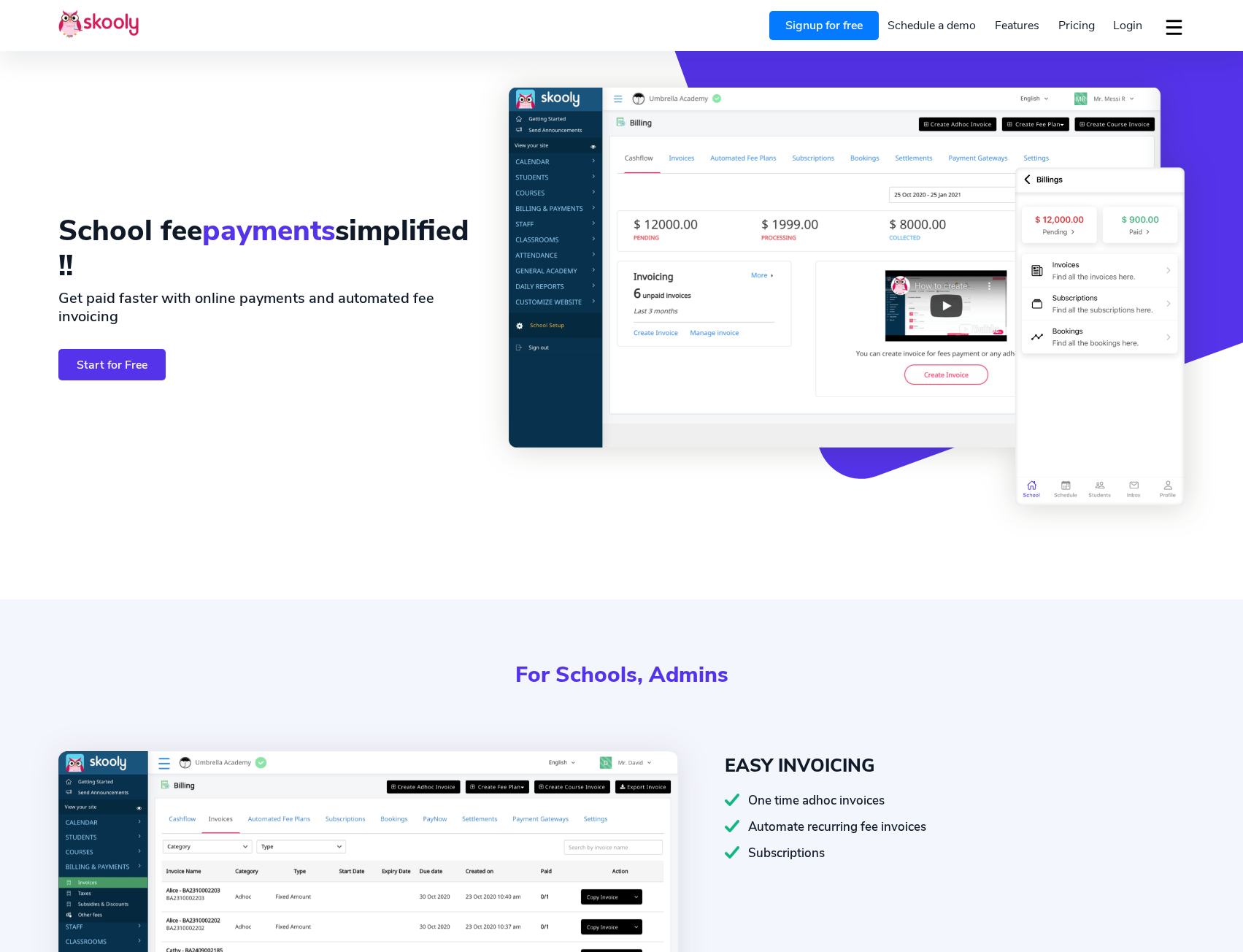
select select "en"
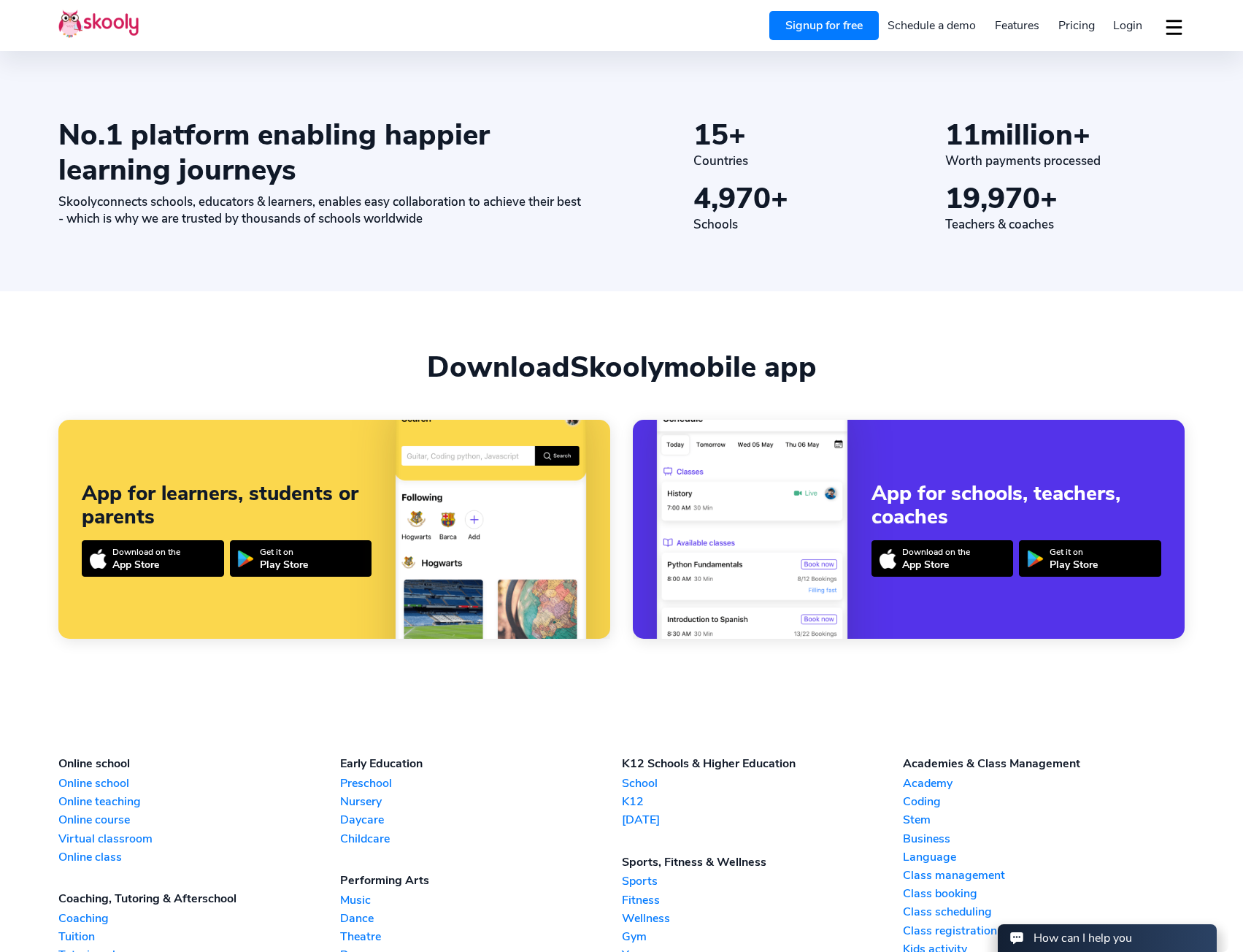
scroll to position [2872, 0]
